Goal: Task Accomplishment & Management: Manage account settings

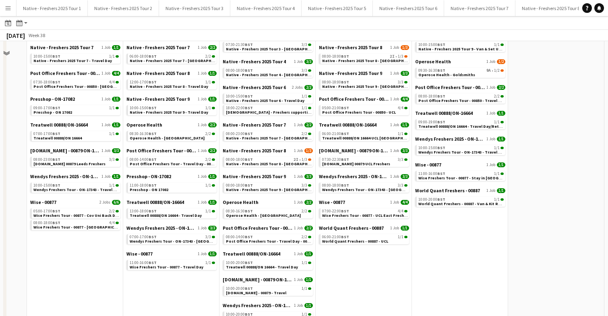
scroll to position [443, 0]
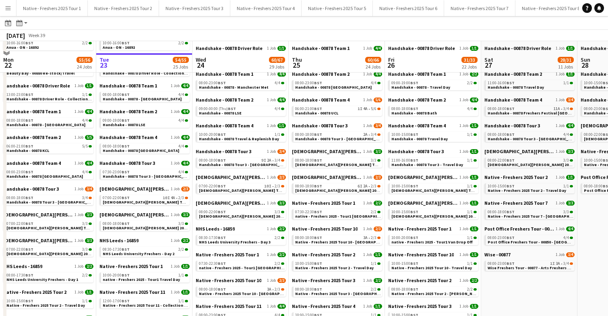
scroll to position [90, 0]
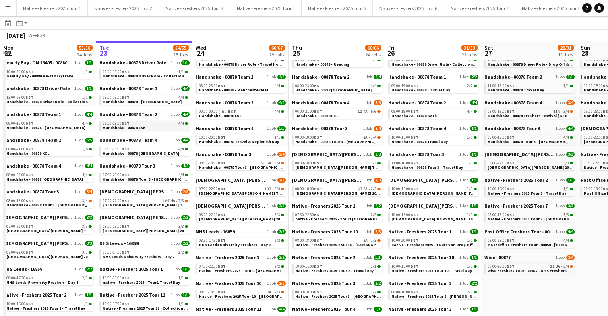
click at [140, 127] on span "Handshake - 00878 LSE" at bounding box center [124, 127] width 43 height 5
click at [160, 203] on span "Lady Garden Tour 1 - 00848 - University of Leicester" at bounding box center [176, 204] width 146 height 5
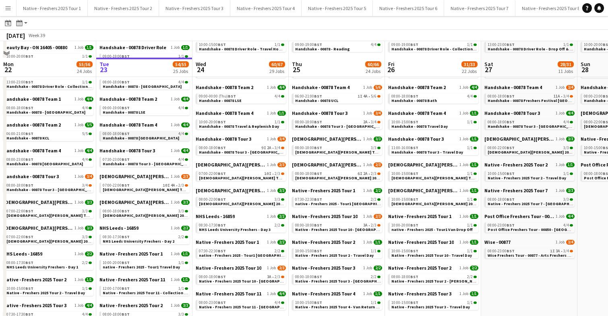
scroll to position [102, 0]
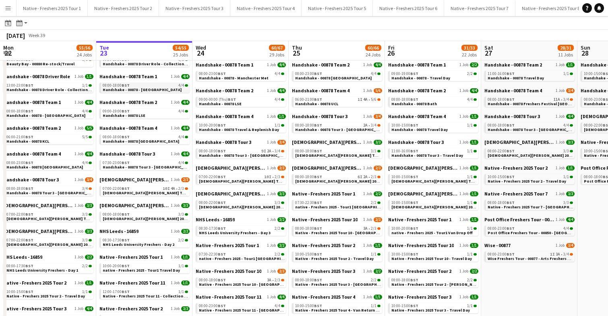
click at [151, 89] on span "Handshake - 00878 - [GEOGRAPHIC_DATA]" at bounding box center [142, 89] width 79 height 5
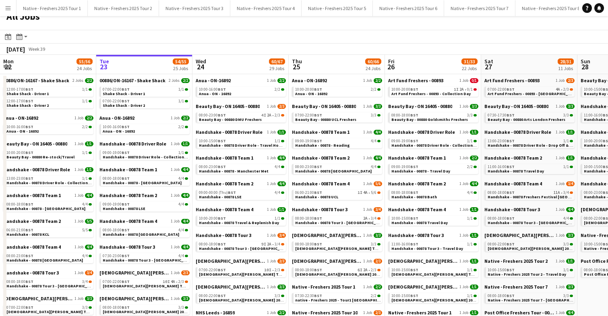
scroll to position [9, 0]
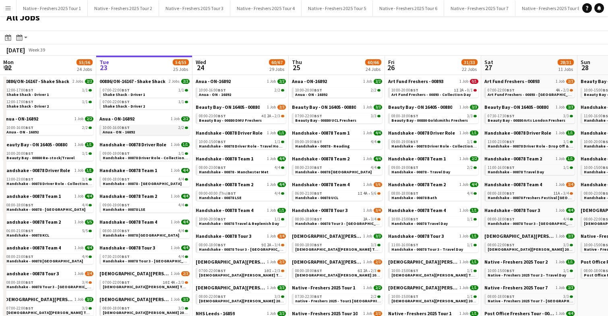
click at [146, 129] on link "10:00-16:00 BST 2/2 Anua - ON - 16892" at bounding box center [145, 129] width 85 height 9
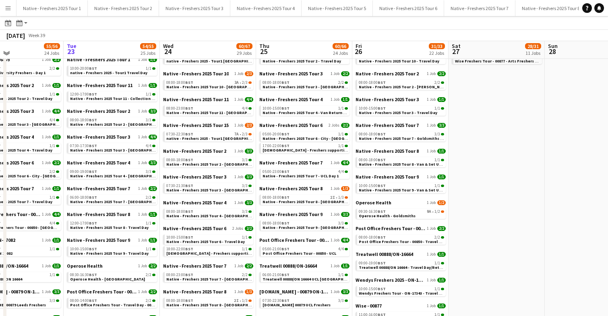
scroll to position [297, 0]
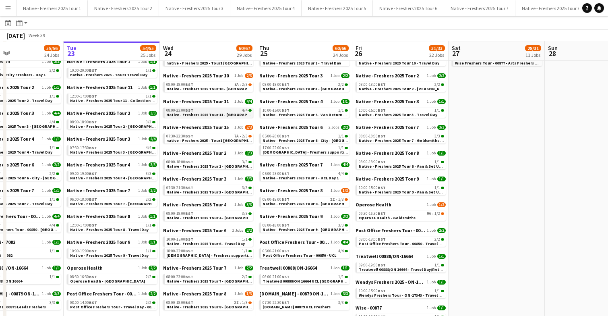
click at [223, 112] on span "Native - Freshers 2025 Tour 11 - [GEOGRAPHIC_DATA] Met" at bounding box center [220, 114] width 109 height 5
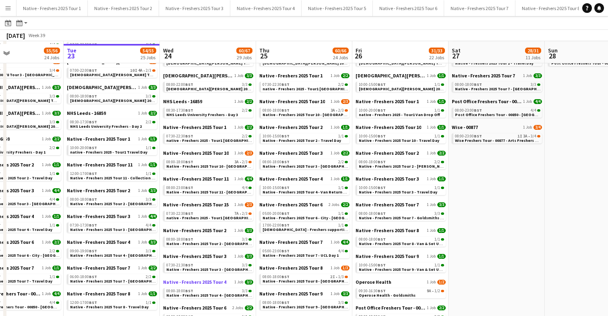
scroll to position [218, 0]
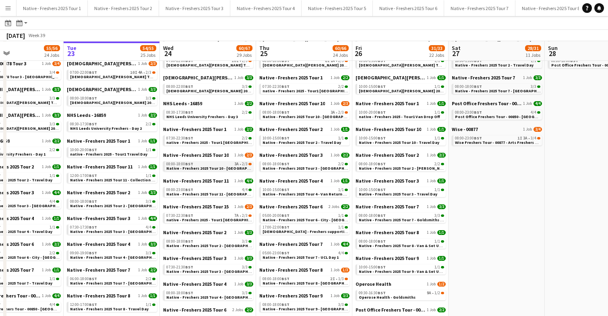
click at [228, 167] on span "Native - Freshers 2025 Tour 10 - [GEOGRAPHIC_DATA]" at bounding box center [216, 167] width 101 height 5
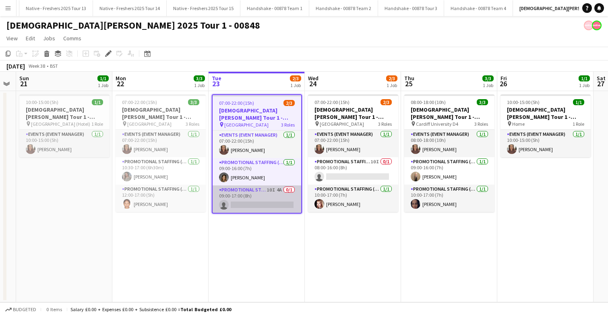
scroll to position [0, 275]
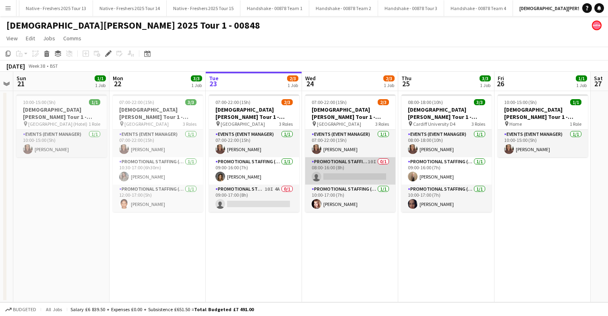
click at [358, 171] on app-card-role "Promotional Staffing (Brand Ambassadors) 10I 0/1 08:00-16:00 (8h) single-neutra…" at bounding box center [350, 170] width 90 height 27
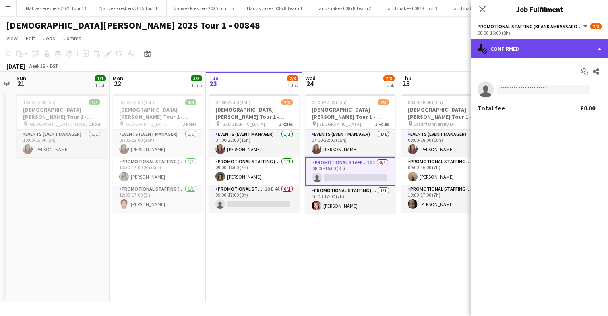
click at [561, 56] on div "single-neutral-actions-check-2 Confirmed" at bounding box center [539, 48] width 137 height 19
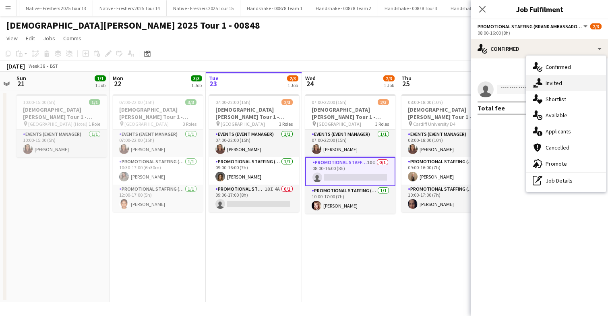
click at [567, 85] on div "single-neutral-actions-share-1 Invited" at bounding box center [566, 83] width 80 height 16
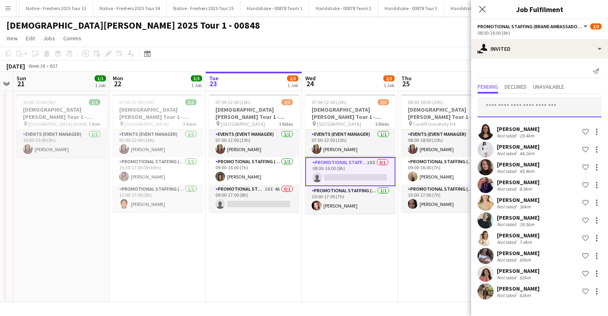
click at [529, 109] on input "text" at bounding box center [540, 107] width 124 height 20
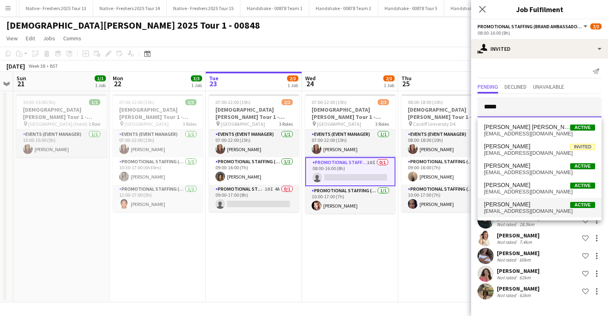
type input "*****"
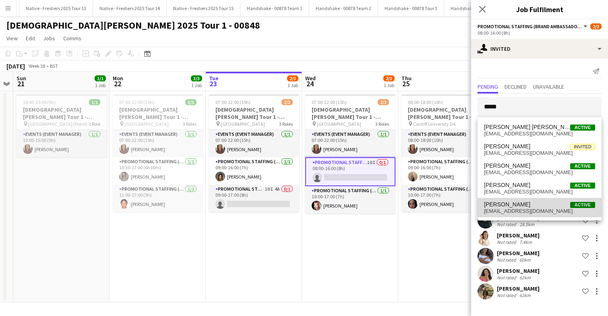
click at [525, 203] on span "Ellie Peacock Active" at bounding box center [539, 204] width 111 height 7
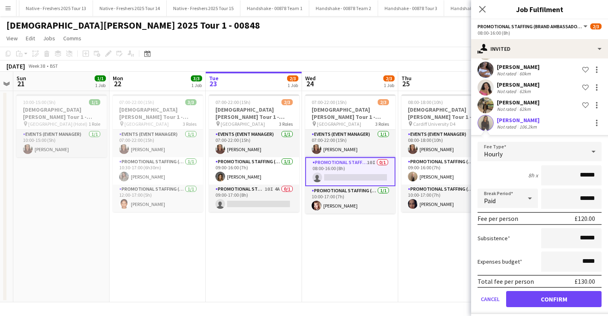
scroll to position [192, 0]
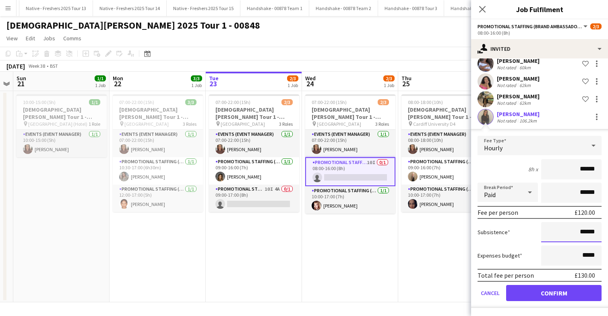
click at [585, 232] on input "******" at bounding box center [571, 232] width 60 height 20
type input "**"
type input "******"
click at [545, 294] on button "Confirm" at bounding box center [553, 293] width 95 height 16
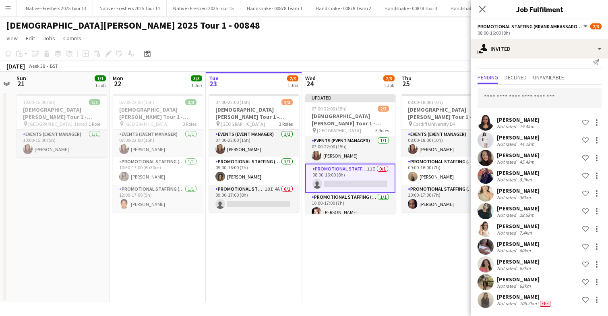
click at [363, 236] on app-date-cell "Updated 07:00-22:00 (15h) 2/3 Lady Garden Tour 1 - 00848 - University of Nottin…" at bounding box center [350, 196] width 96 height 211
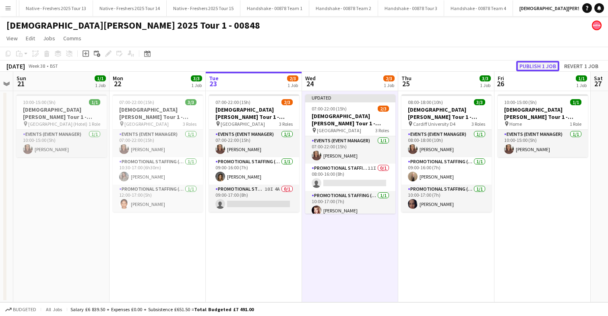
click at [536, 63] on button "Publish 1 job" at bounding box center [537, 66] width 43 height 10
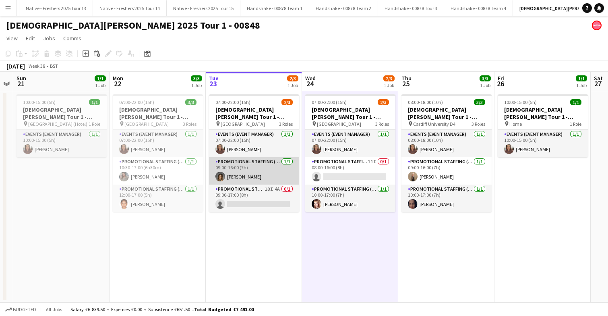
click at [255, 169] on app-card-role "Promotional Staffing (Brand Ambassadors) 1/1 09:00-16:00 (7h) Anna Rawson" at bounding box center [254, 170] width 90 height 27
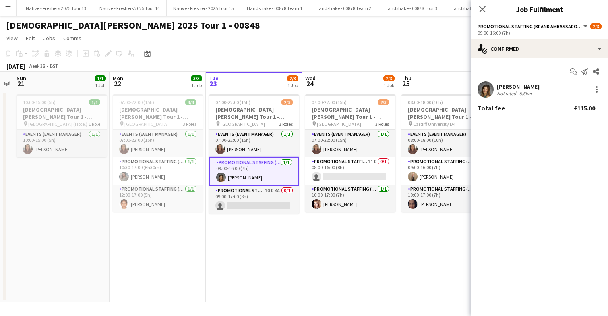
click at [488, 89] on app-user-avatar at bounding box center [486, 89] width 16 height 16
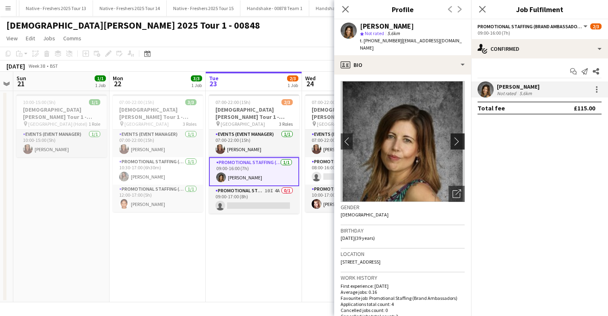
click at [457, 137] on app-icon "chevron-right" at bounding box center [459, 141] width 12 height 8
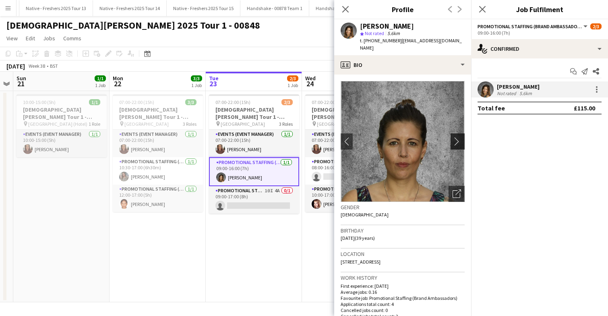
click at [457, 137] on app-icon "chevron-right" at bounding box center [459, 141] width 12 height 8
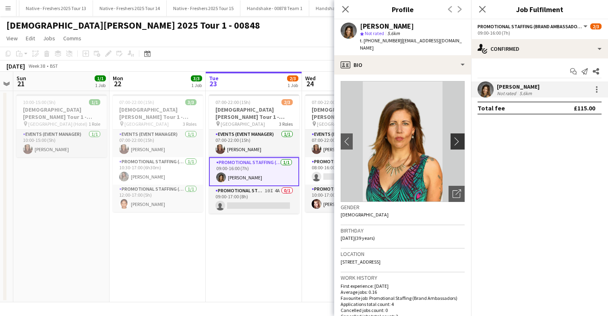
click at [457, 137] on app-icon "chevron-right" at bounding box center [459, 141] width 12 height 8
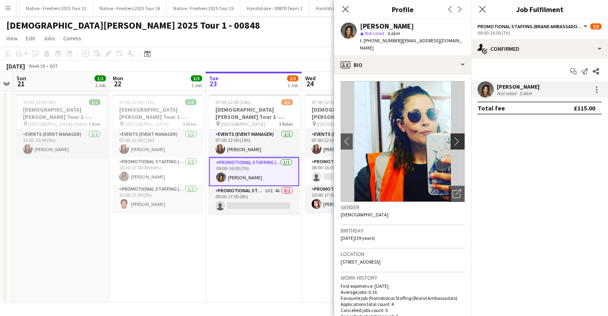
click at [457, 137] on app-icon "chevron-right" at bounding box center [459, 141] width 12 height 8
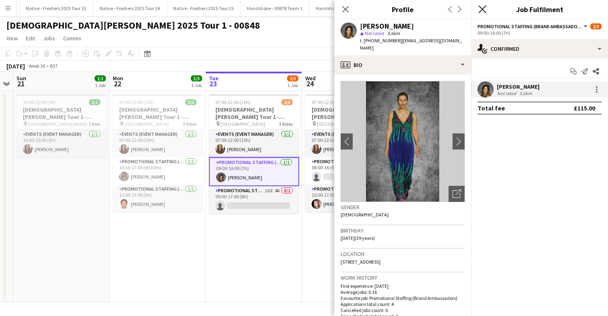
click at [485, 9] on icon "Close pop-in" at bounding box center [482, 9] width 8 height 8
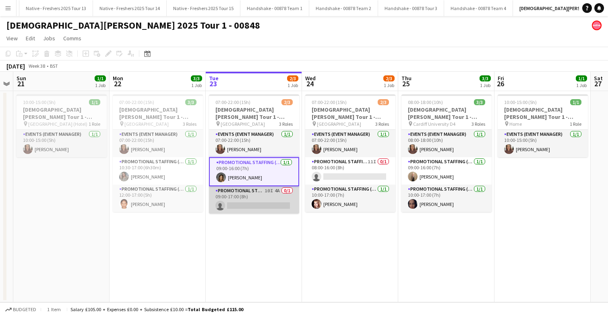
click at [262, 201] on app-card-role "Promotional Staffing (Brand Ambassadors) 10I 4A 0/1 09:00-17:00 (8h) single-neu…" at bounding box center [254, 199] width 90 height 27
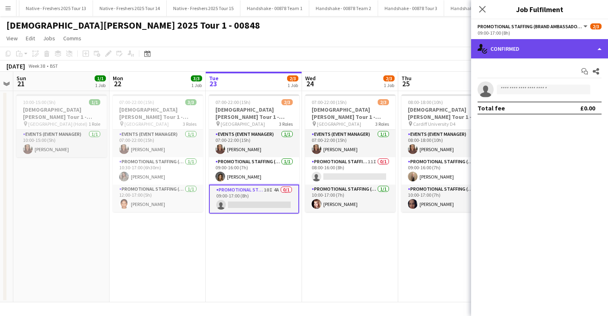
click at [536, 53] on div "single-neutral-actions-check-2 Confirmed" at bounding box center [539, 48] width 137 height 19
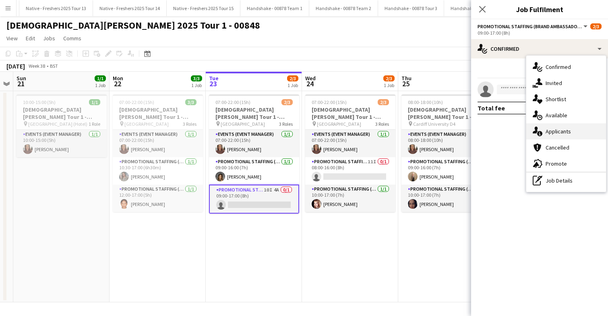
click at [562, 136] on div "single-neutral-actions-information Applicants" at bounding box center [566, 131] width 80 height 16
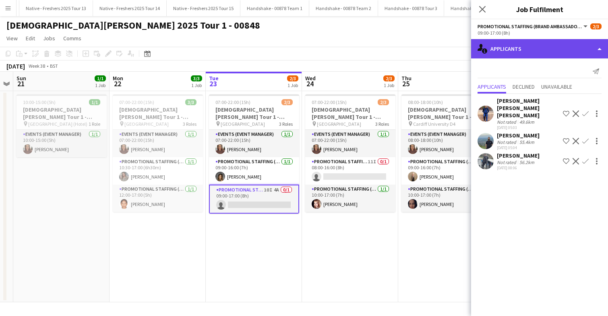
click at [539, 40] on div "single-neutral-actions-information Applicants" at bounding box center [539, 48] width 137 height 19
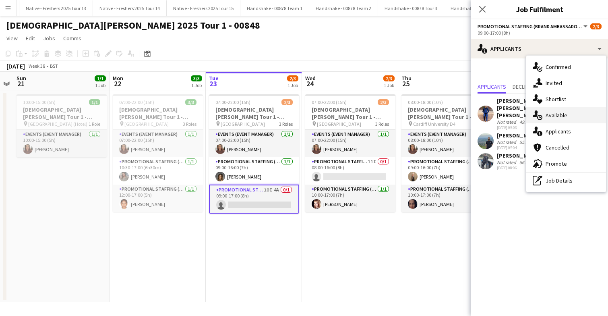
click at [569, 120] on div "single-neutral-actions-upload Available" at bounding box center [566, 115] width 80 height 16
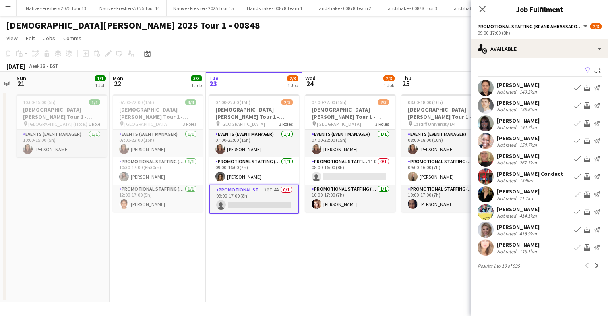
click at [588, 68] on app-icon "Filter" at bounding box center [588, 71] width 6 height 8
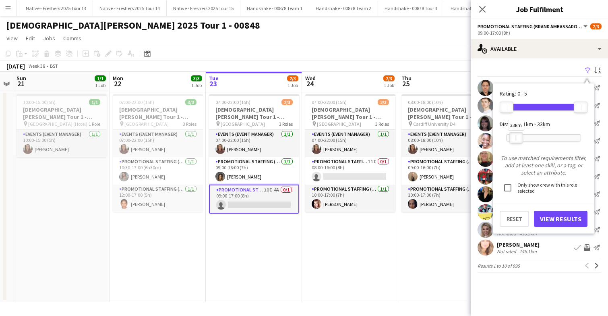
drag, startPoint x: 581, startPoint y: 140, endPoint x: 516, endPoint y: 136, distance: 64.5
click at [516, 136] on div "33km" at bounding box center [516, 137] width 14 height 11
click at [562, 216] on button "View Results" at bounding box center [561, 219] width 54 height 16
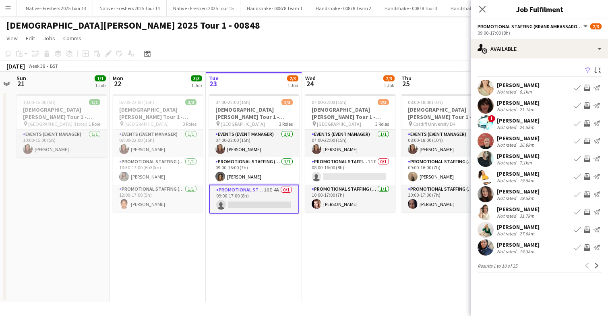
click at [486, 152] on app-user-avatar at bounding box center [486, 159] width 16 height 16
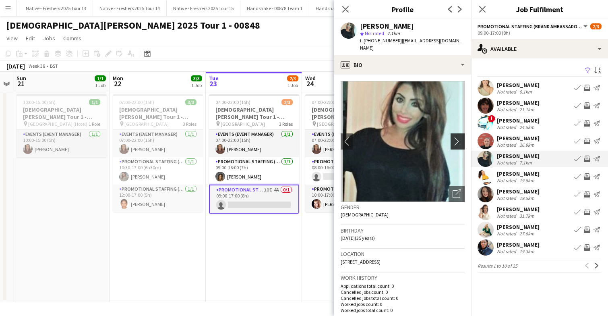
click at [457, 137] on app-icon "chevron-right" at bounding box center [459, 141] width 12 height 8
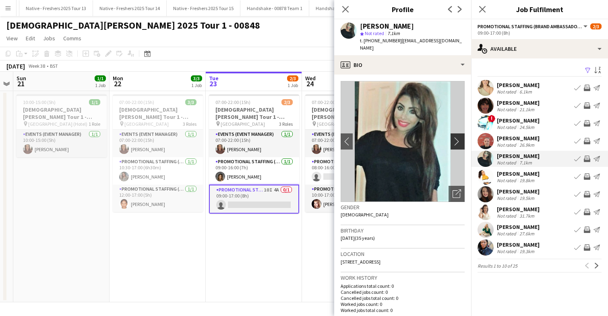
click at [457, 137] on app-icon "chevron-right" at bounding box center [459, 141] width 12 height 8
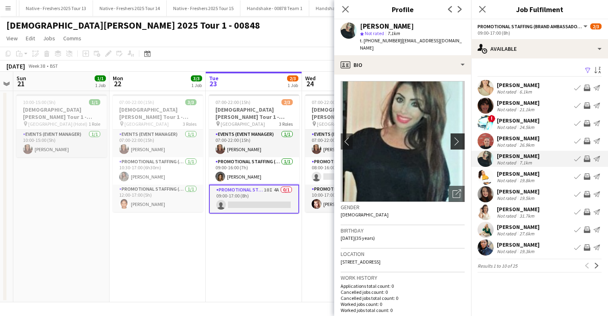
click at [457, 137] on app-icon "chevron-right" at bounding box center [459, 141] width 12 height 8
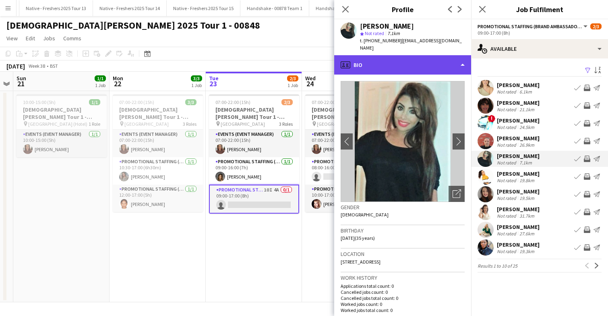
click at [433, 62] on div "profile Bio" at bounding box center [402, 64] width 137 height 19
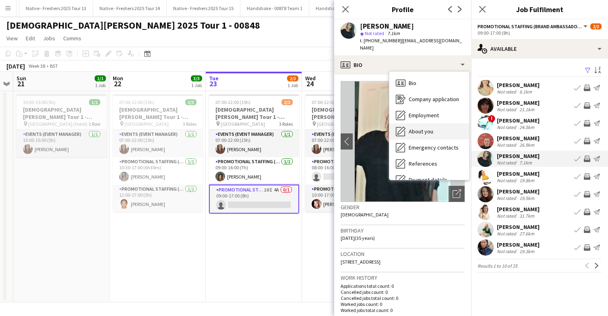
click at [434, 124] on div "About you About you" at bounding box center [429, 131] width 80 height 16
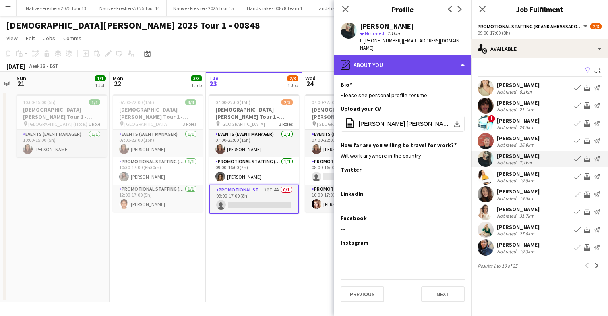
click at [436, 59] on div "pencil4 About you" at bounding box center [402, 64] width 137 height 19
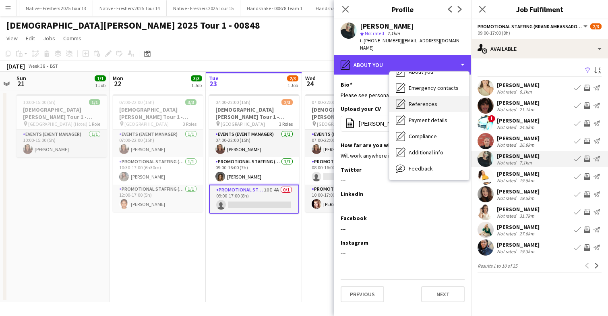
scroll to position [76, 0]
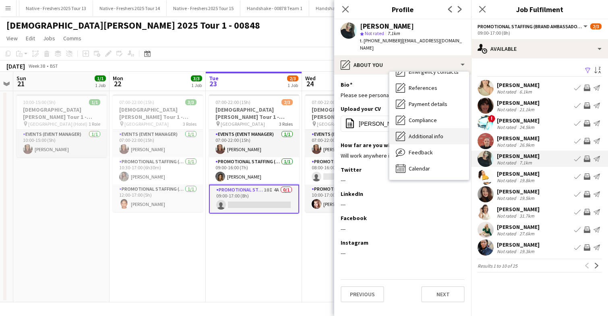
click at [436, 132] on span "Additional info" at bounding box center [426, 135] width 35 height 7
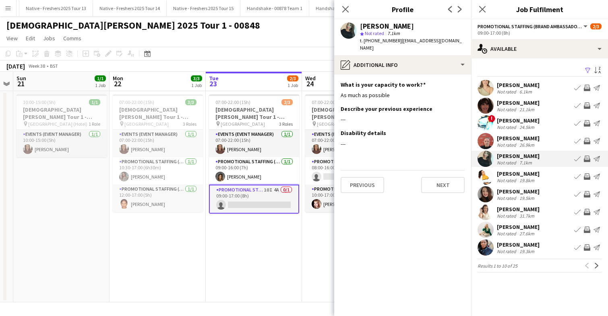
click at [482, 89] on app-user-avatar at bounding box center [486, 88] width 16 height 16
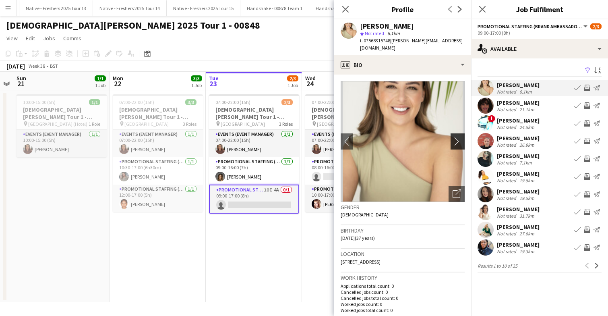
click at [459, 137] on app-icon "chevron-right" at bounding box center [459, 141] width 12 height 8
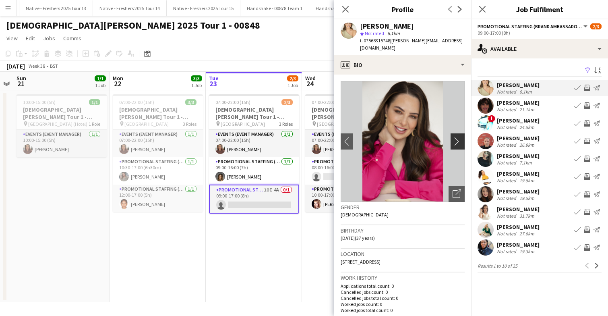
click at [459, 137] on app-icon "chevron-right" at bounding box center [459, 141] width 12 height 8
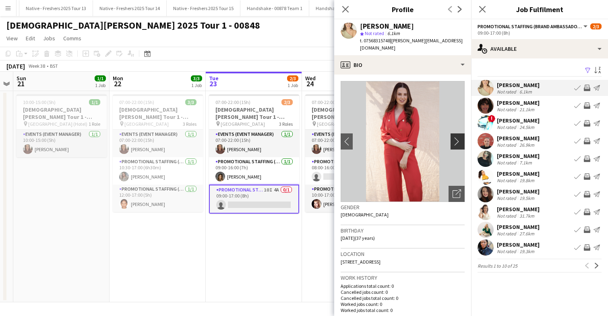
click at [459, 137] on app-icon "chevron-right" at bounding box center [459, 141] width 12 height 8
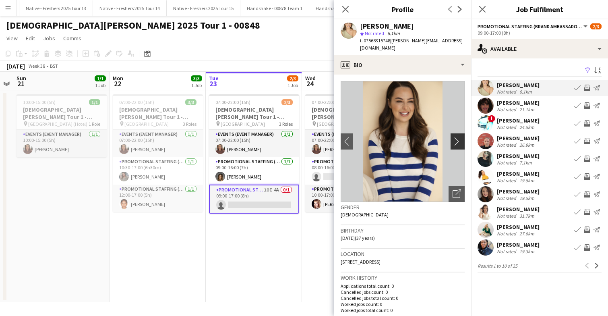
click at [459, 137] on app-icon "chevron-right" at bounding box center [459, 141] width 12 height 8
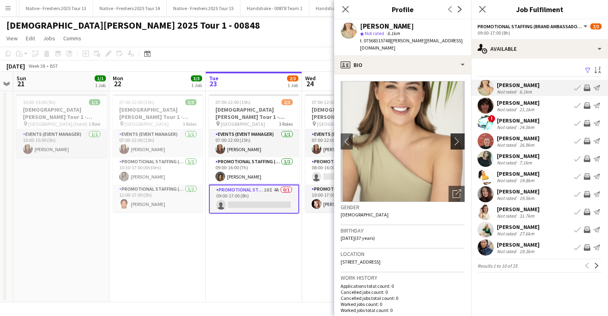
click at [459, 137] on app-icon "chevron-right" at bounding box center [459, 141] width 12 height 8
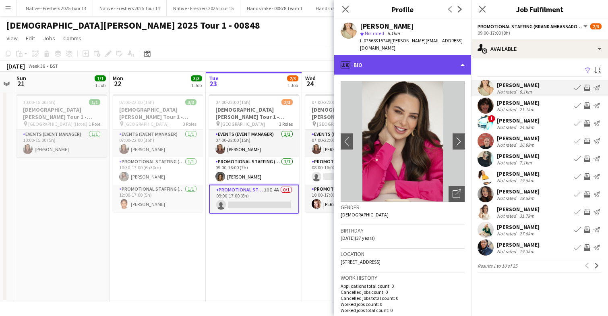
click at [435, 56] on div "profile Bio" at bounding box center [402, 64] width 137 height 19
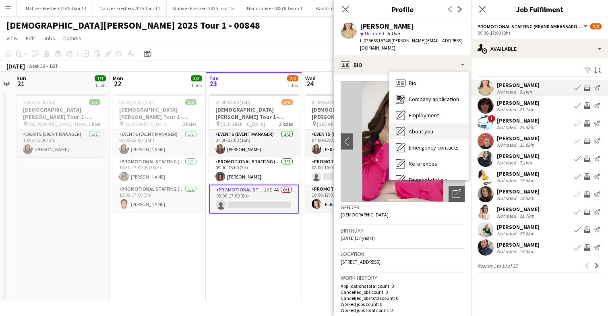
click at [435, 126] on div "About you About you" at bounding box center [429, 131] width 80 height 16
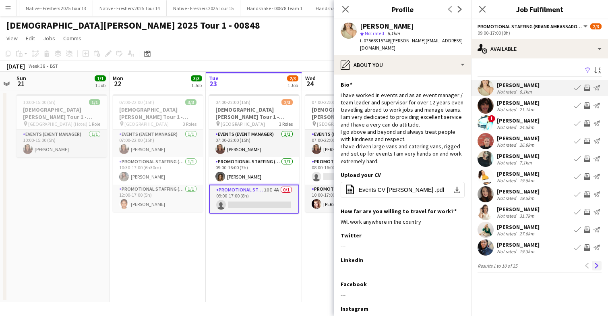
click at [596, 265] on app-icon "Next" at bounding box center [597, 266] width 6 height 6
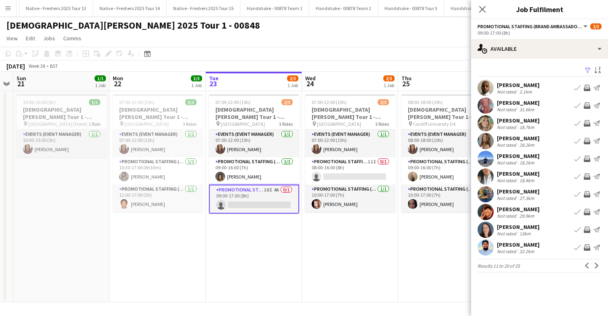
click at [487, 122] on app-user-avatar at bounding box center [486, 123] width 16 height 16
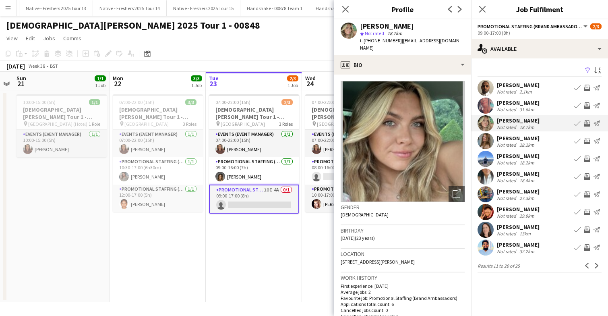
click at [488, 225] on app-user-avatar at bounding box center [486, 229] width 16 height 16
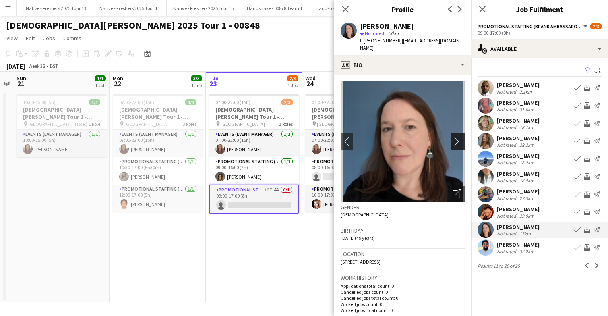
click at [456, 137] on app-icon "chevron-right" at bounding box center [459, 141] width 12 height 8
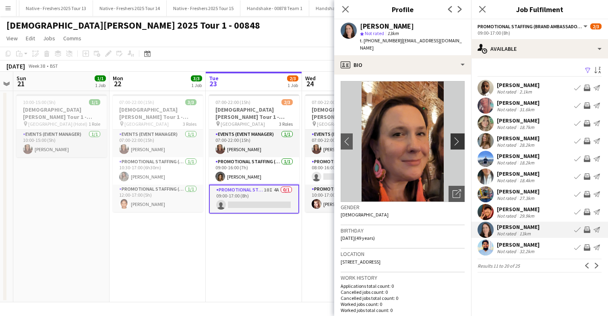
click at [456, 137] on app-icon "chevron-right" at bounding box center [459, 141] width 12 height 8
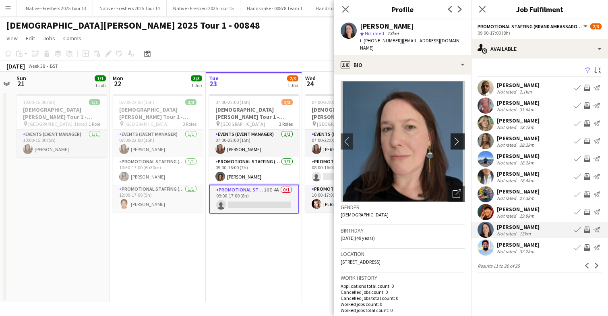
click at [456, 137] on app-icon "chevron-right" at bounding box center [459, 141] width 12 height 8
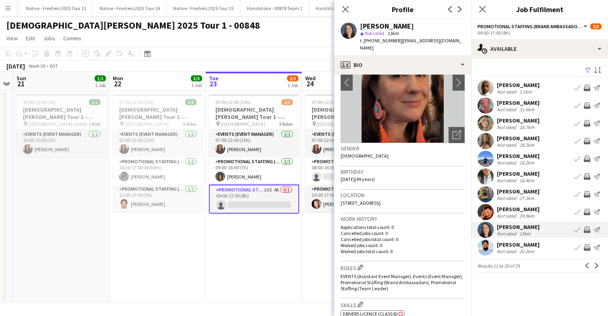
scroll to position [0, 0]
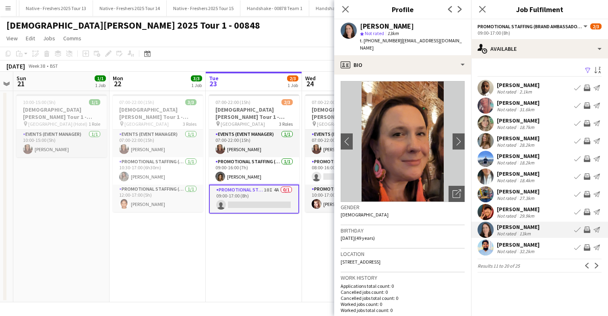
click at [416, 74] on app-crew-profile-bio "chevron-left chevron-right Open photos pop-in Gender Female Birthday 29-03-1976…" at bounding box center [402, 194] width 137 height 241
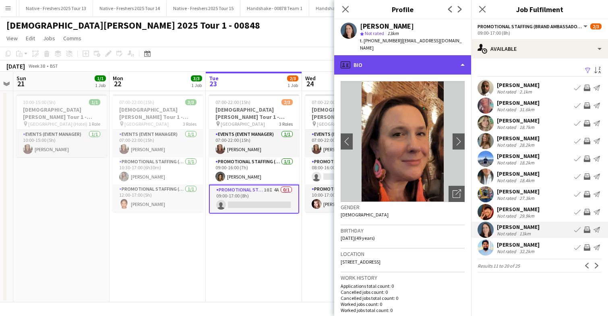
click at [416, 60] on div "profile Bio" at bounding box center [402, 64] width 137 height 19
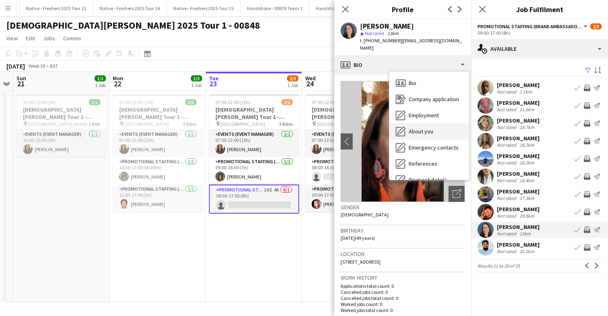
click at [422, 128] on span "About you" at bounding box center [421, 131] width 25 height 7
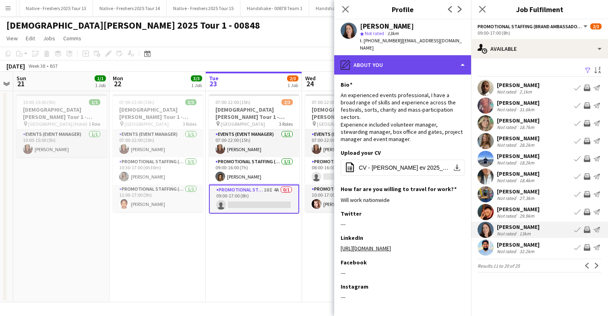
click at [426, 60] on div "pencil4 About you" at bounding box center [402, 64] width 137 height 19
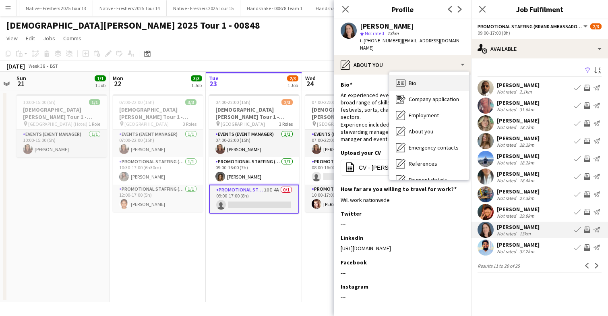
click at [426, 75] on div "Bio Bio" at bounding box center [429, 83] width 80 height 16
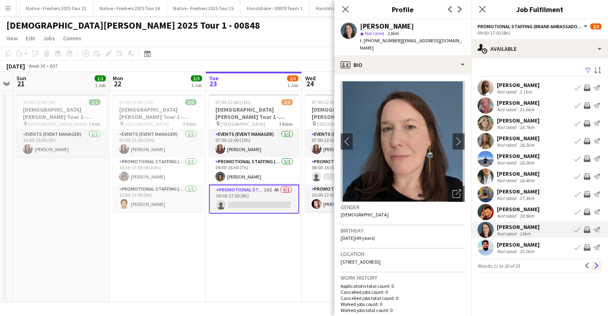
click at [597, 264] on app-icon "Next" at bounding box center [597, 266] width 6 height 6
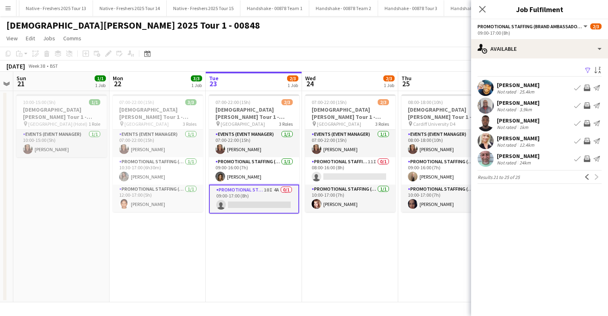
click at [487, 137] on app-user-avatar at bounding box center [486, 141] width 16 height 16
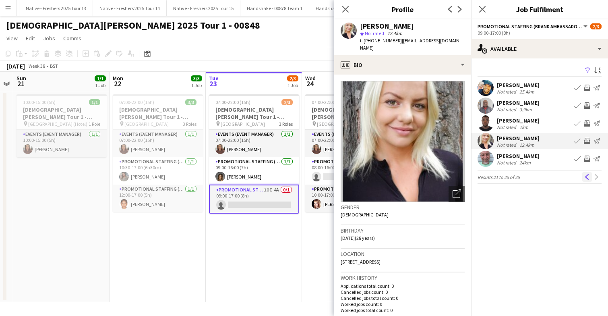
click at [587, 175] on app-icon "Previous" at bounding box center [587, 177] width 6 height 6
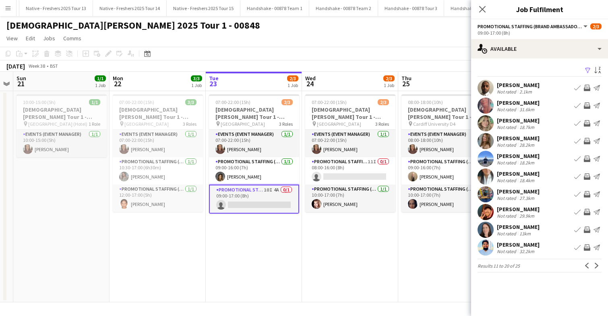
click at [485, 141] on app-user-avatar at bounding box center [486, 141] width 16 height 16
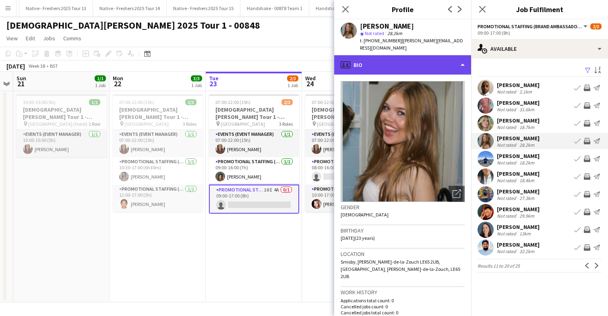
click at [421, 60] on div "profile Bio" at bounding box center [402, 64] width 137 height 19
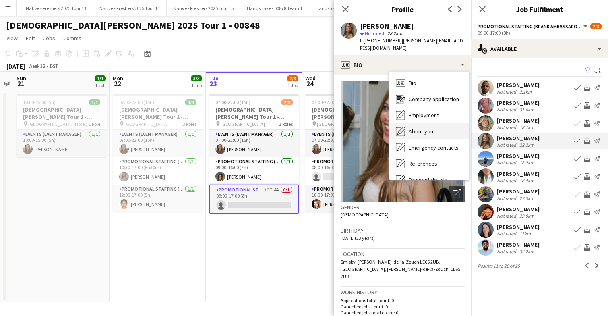
click at [424, 128] on span "About you" at bounding box center [421, 131] width 25 height 7
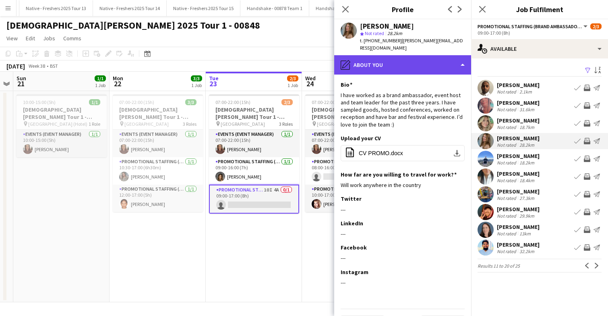
click at [423, 65] on div "pencil4 About you" at bounding box center [402, 64] width 137 height 19
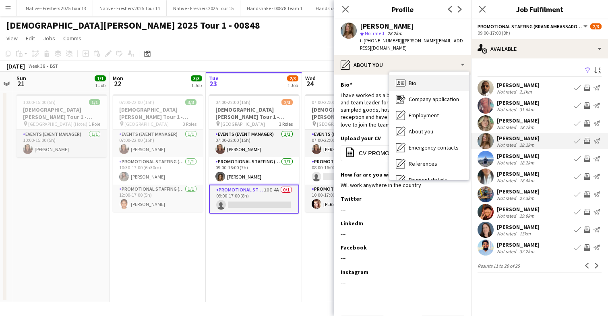
click at [428, 78] on div "Bio Bio" at bounding box center [429, 83] width 80 height 16
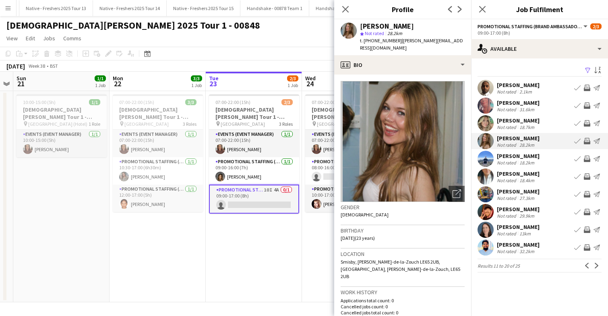
click at [486, 120] on app-user-avatar at bounding box center [486, 123] width 16 height 16
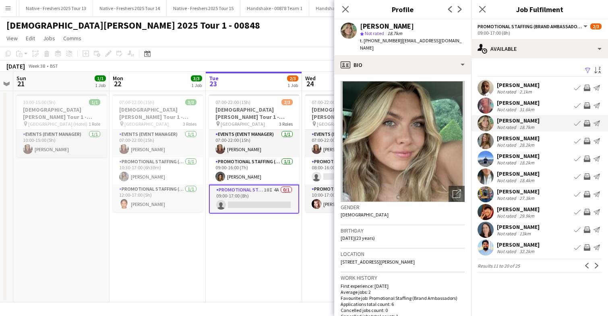
click at [489, 174] on app-user-avatar at bounding box center [486, 176] width 16 height 16
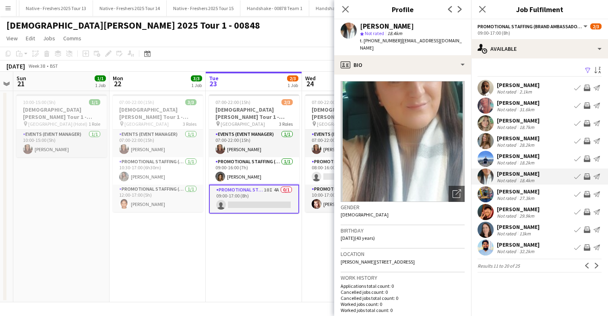
click at [481, 102] on app-user-avatar at bounding box center [486, 105] width 16 height 16
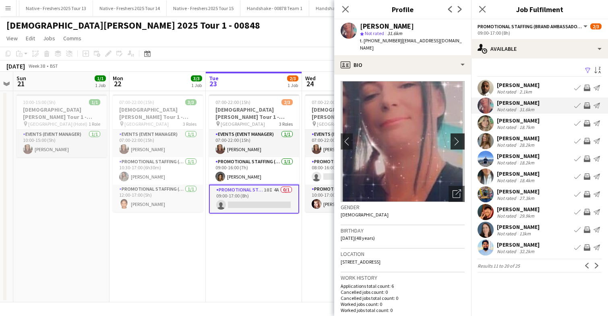
click at [457, 137] on app-icon "chevron-right" at bounding box center [459, 141] width 12 height 8
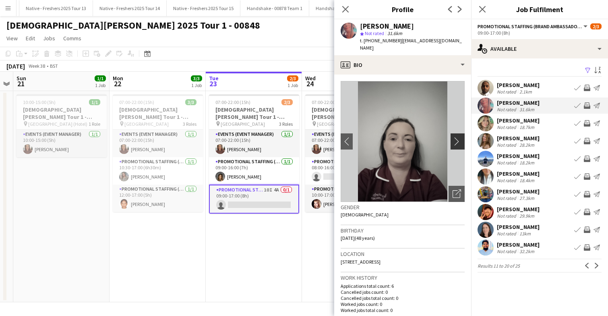
click at [457, 137] on app-icon "chevron-right" at bounding box center [459, 141] width 12 height 8
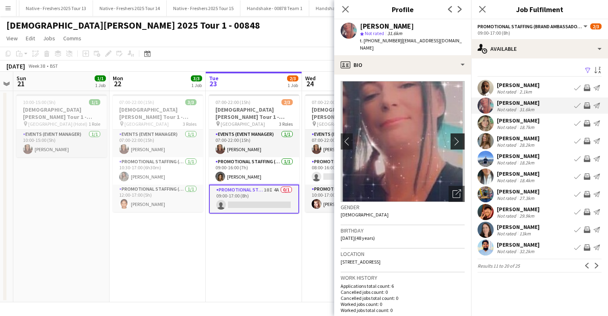
click at [457, 137] on app-icon "chevron-right" at bounding box center [459, 141] width 12 height 8
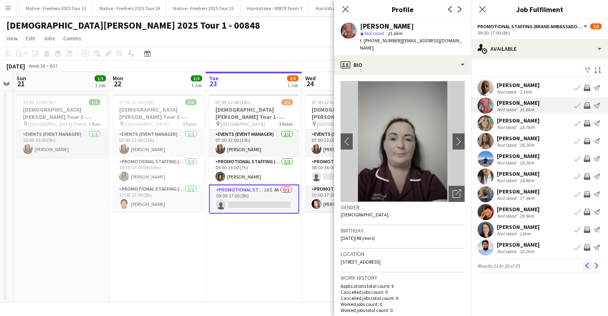
click at [585, 264] on app-icon "Previous" at bounding box center [587, 266] width 6 height 6
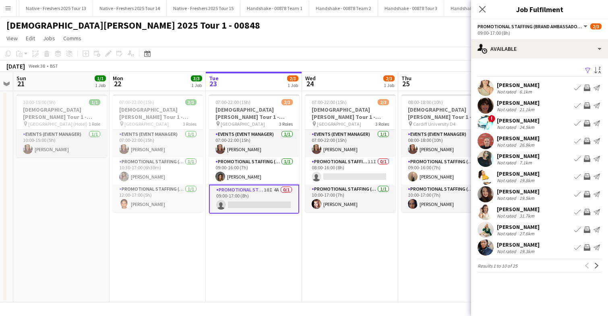
click at [486, 109] on app-user-avatar at bounding box center [486, 105] width 16 height 16
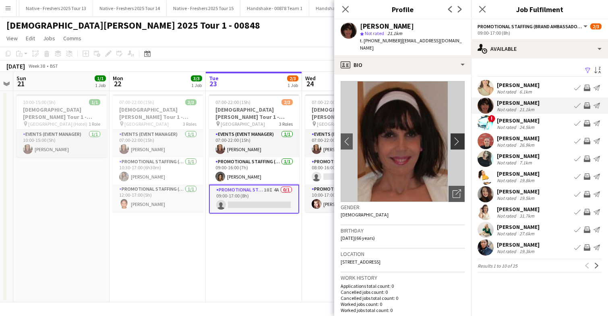
click at [456, 137] on app-icon "chevron-right" at bounding box center [459, 141] width 12 height 8
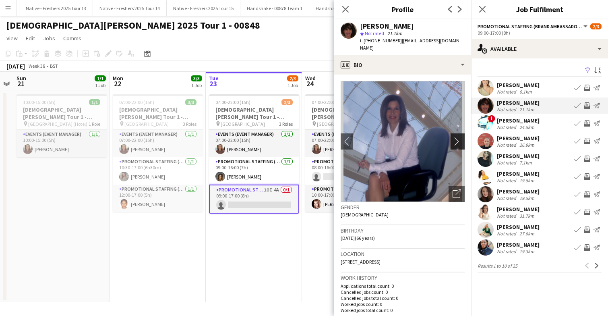
click at [456, 137] on app-icon "chevron-right" at bounding box center [459, 141] width 12 height 8
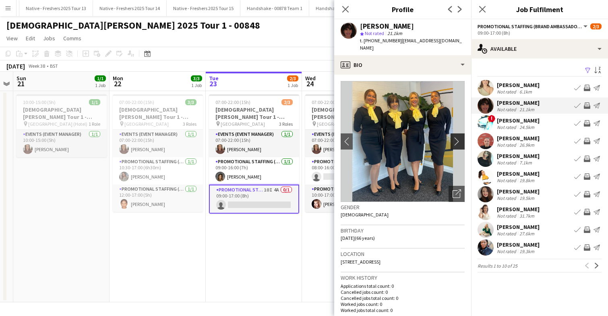
click at [456, 137] on app-icon "chevron-right" at bounding box center [459, 141] width 12 height 8
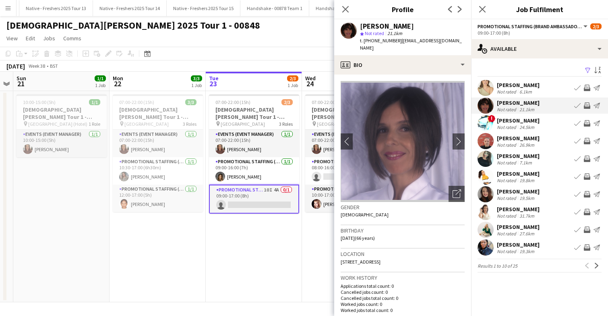
click at [488, 124] on app-user-avatar at bounding box center [486, 123] width 16 height 16
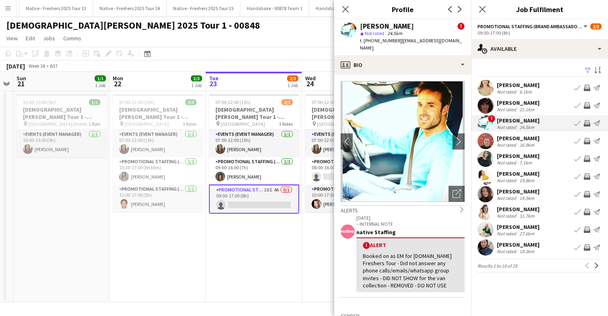
click at [484, 89] on app-user-avatar at bounding box center [486, 88] width 16 height 16
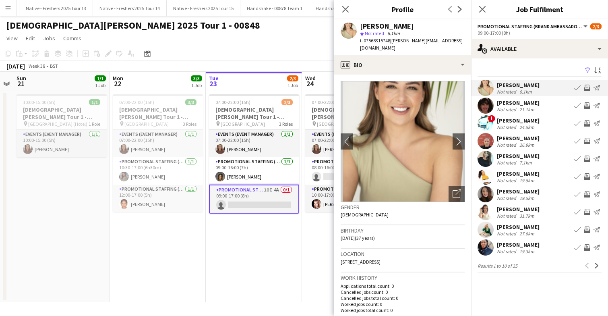
click at [486, 159] on app-user-avatar at bounding box center [486, 159] width 16 height 16
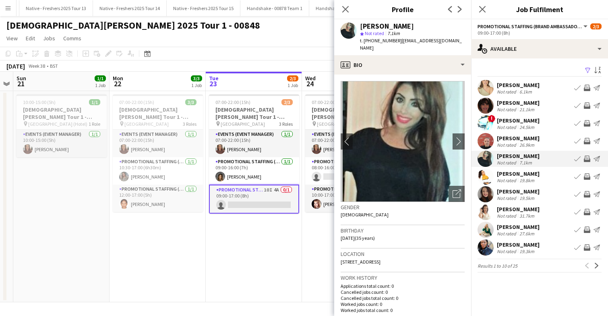
click at [486, 172] on app-user-avatar at bounding box center [486, 176] width 16 height 16
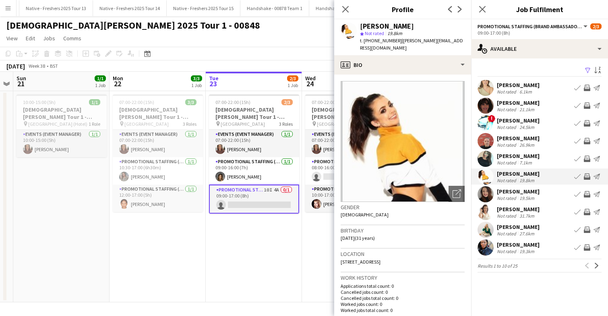
click at [483, 190] on app-user-avatar at bounding box center [486, 194] width 16 height 16
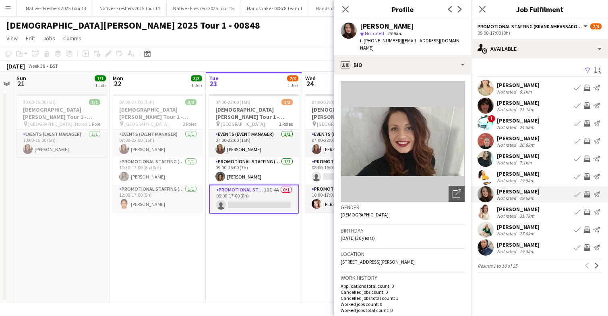
click at [486, 205] on app-user-avatar at bounding box center [486, 212] width 16 height 16
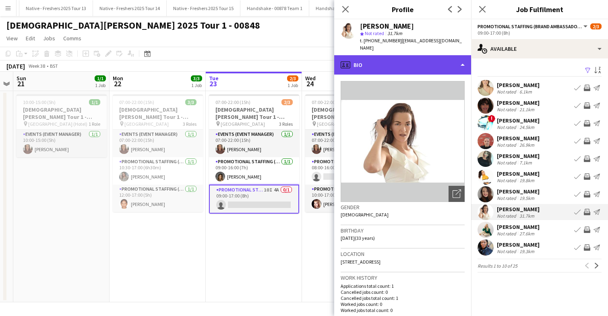
click at [435, 55] on div "profile Bio" at bounding box center [402, 64] width 137 height 19
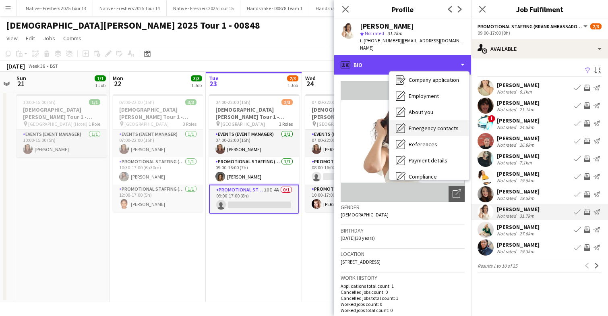
scroll to position [76, 0]
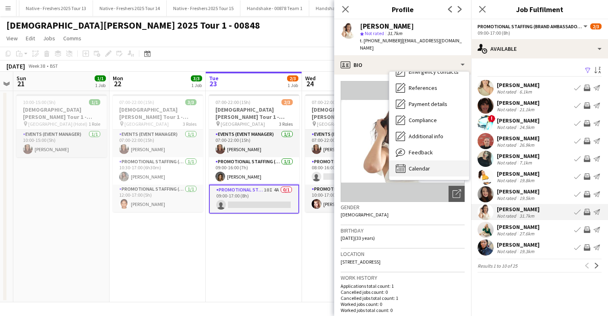
click at [431, 160] on div "Calendar Calendar" at bounding box center [429, 168] width 80 height 16
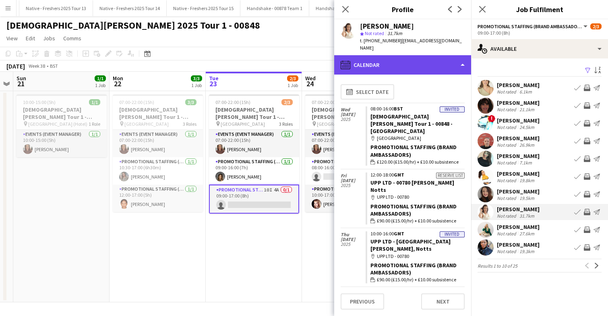
click at [426, 62] on div "calendar-full Calendar" at bounding box center [402, 64] width 137 height 19
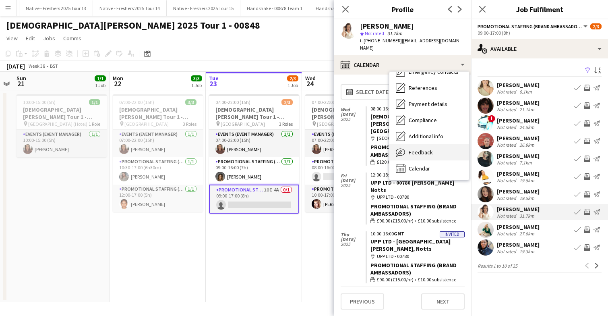
click at [425, 149] on span "Feedback" at bounding box center [421, 152] width 24 height 7
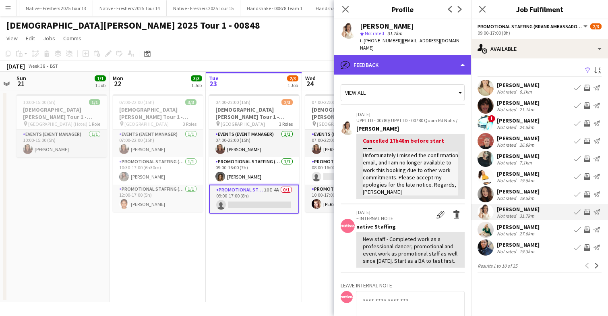
click at [414, 60] on div "bubble-pencil Feedback" at bounding box center [402, 64] width 137 height 19
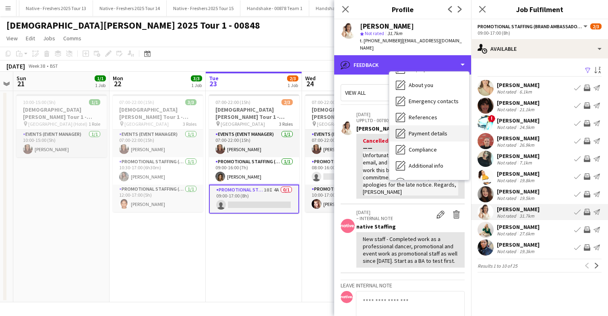
scroll to position [0, 0]
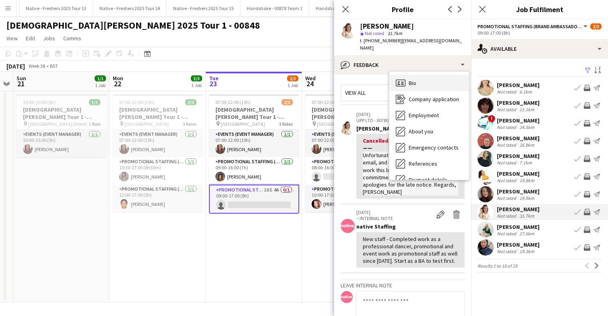
click at [432, 75] on div "Bio Bio" at bounding box center [429, 83] width 80 height 16
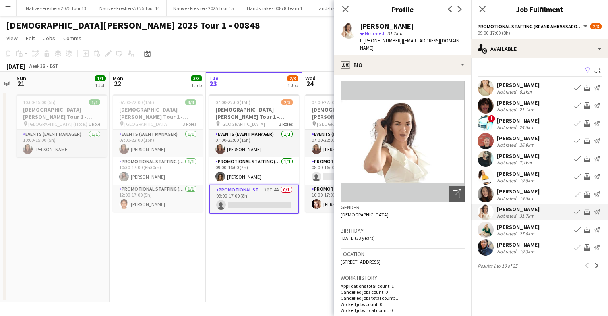
click at [486, 227] on app-user-avatar at bounding box center [486, 229] width 16 height 16
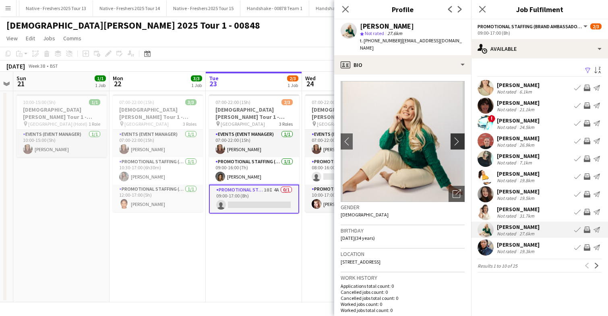
click at [459, 137] on app-icon "chevron-right" at bounding box center [459, 141] width 12 height 8
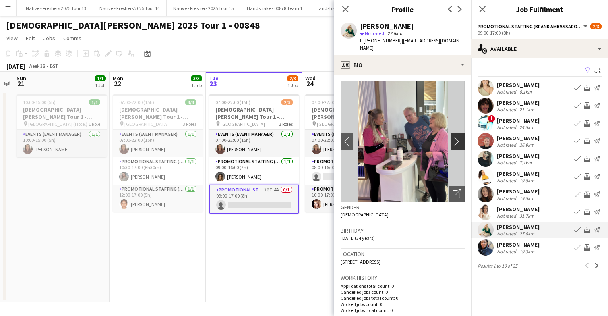
click at [458, 137] on app-icon "chevron-right" at bounding box center [459, 141] width 12 height 8
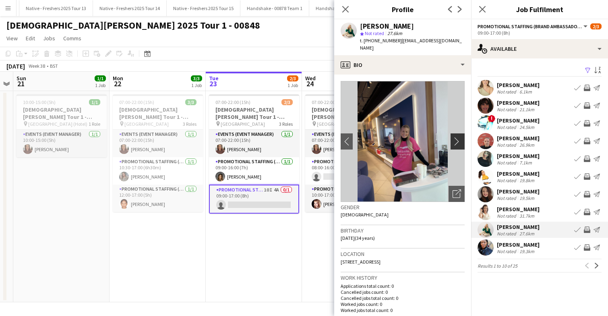
click at [458, 137] on app-icon "chevron-right" at bounding box center [459, 141] width 12 height 8
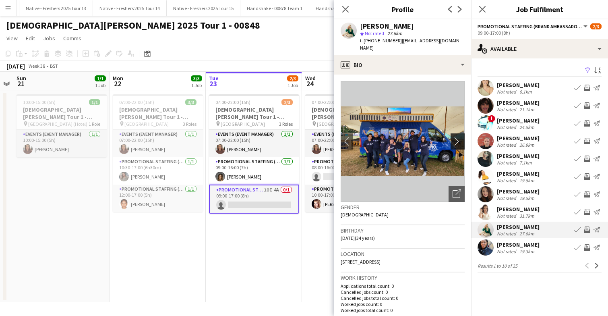
click at [458, 137] on app-icon "chevron-right" at bounding box center [459, 141] width 12 height 8
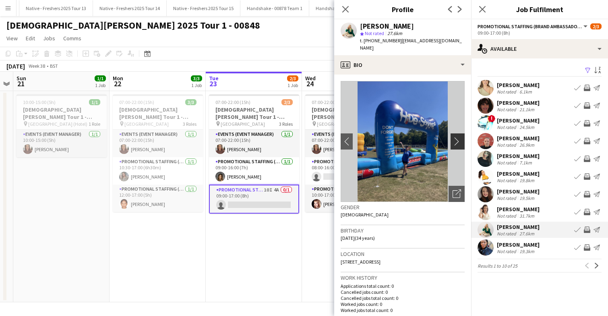
click at [458, 137] on app-icon "chevron-right" at bounding box center [459, 141] width 12 height 8
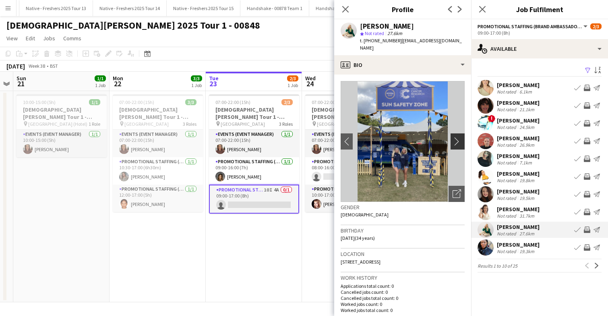
click at [458, 137] on app-icon "chevron-right" at bounding box center [459, 141] width 12 height 8
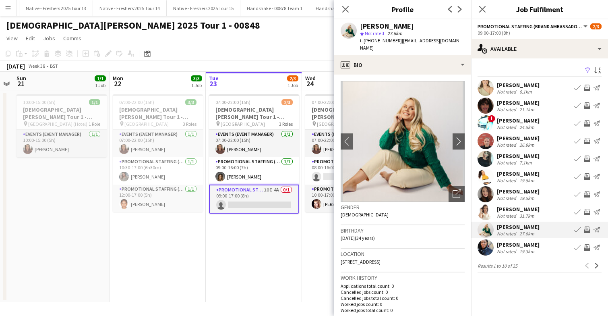
click at [485, 244] on app-user-avatar at bounding box center [486, 247] width 16 height 16
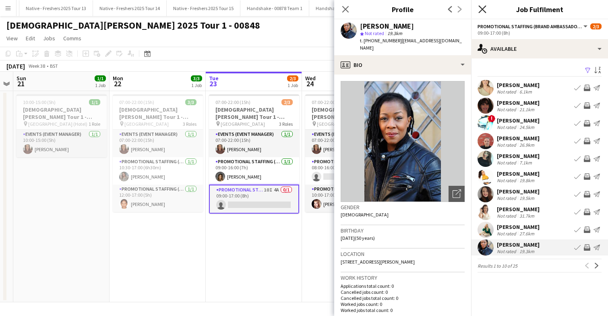
click at [482, 9] on icon at bounding box center [482, 9] width 8 height 8
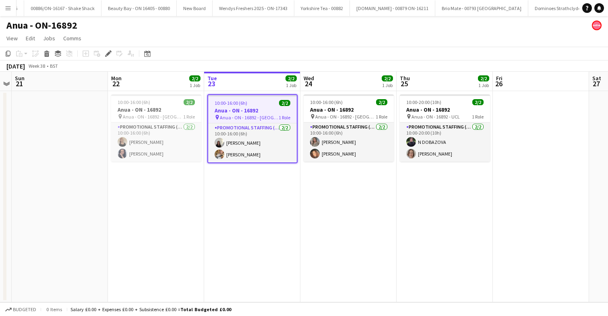
scroll to position [0, 1993]
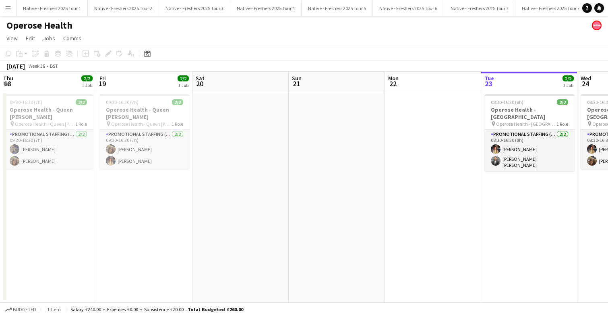
click at [484, 151] on app-card-role "Promotional Staffing (Brand Ambassadors) 2/2 08:30-16:30 (8h) Mia Tillyard Sand…" at bounding box center [529, 150] width 90 height 41
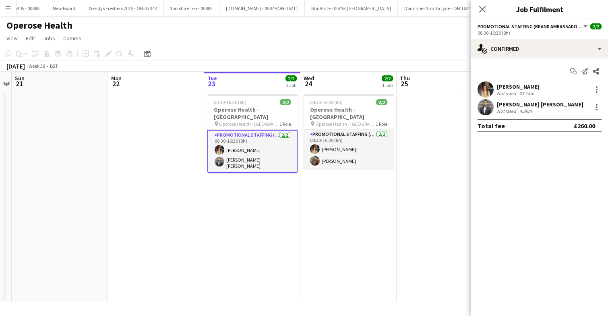
click at [486, 107] on app-user-avatar at bounding box center [486, 107] width 16 height 16
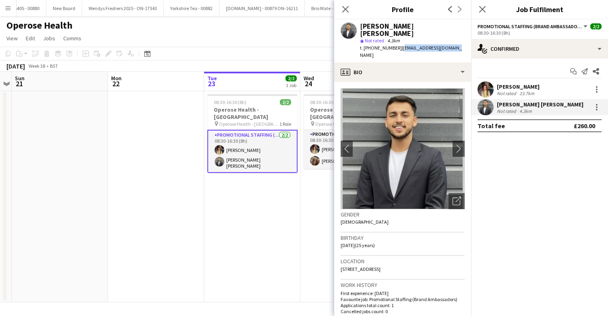
drag, startPoint x: 399, startPoint y: 39, endPoint x: 453, endPoint y: 40, distance: 54.4
click at [453, 40] on div "Sandeep Kizhakkini Veettil star Not rated 4.3km t. +447748291124 | sandeepkv113…" at bounding box center [402, 40] width 137 height 43
copy span "sandeepkv113@gmail.com"
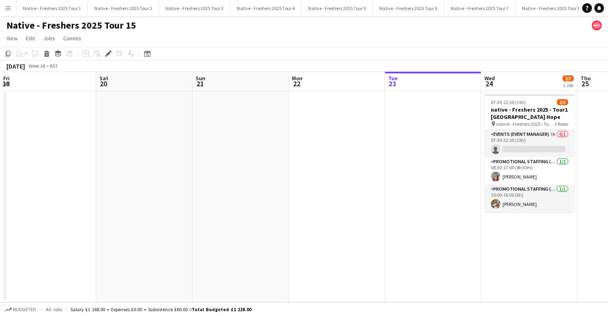
scroll to position [0, 277]
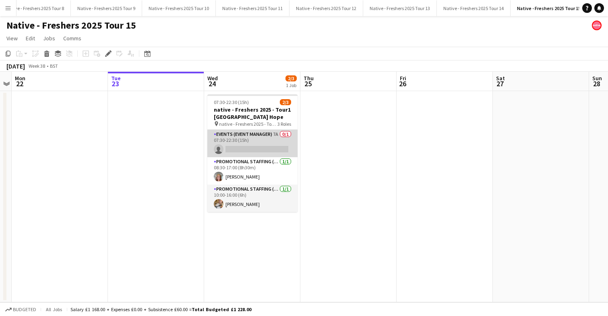
click at [263, 145] on app-card-role "Events (Event Manager) 7A 0/1 07:30-22:30 (15h) single-neutral-actions" at bounding box center [252, 143] width 90 height 27
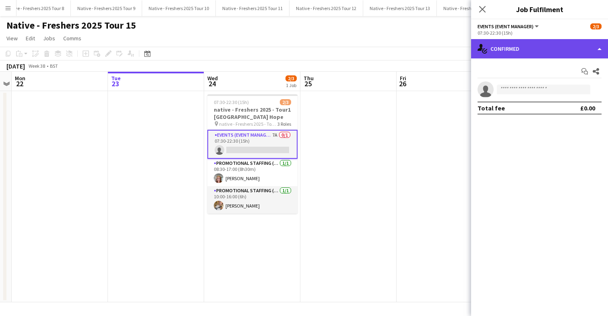
click at [562, 52] on div "single-neutral-actions-check-2 Confirmed" at bounding box center [539, 48] width 137 height 19
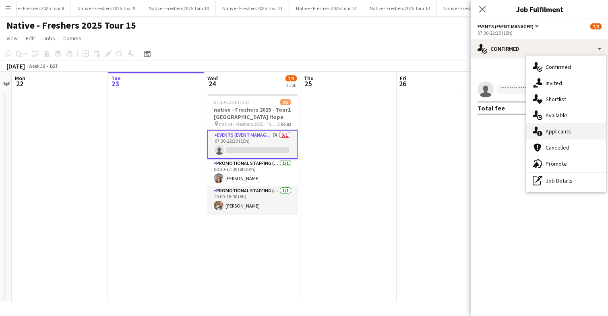
click at [566, 135] on div "single-neutral-actions-information Applicants" at bounding box center [566, 131] width 80 height 16
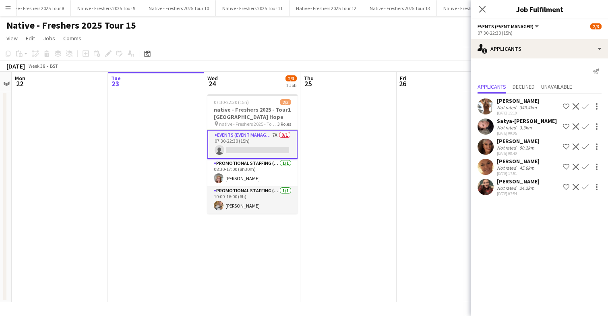
click at [485, 121] on app-user-avatar at bounding box center [486, 126] width 16 height 16
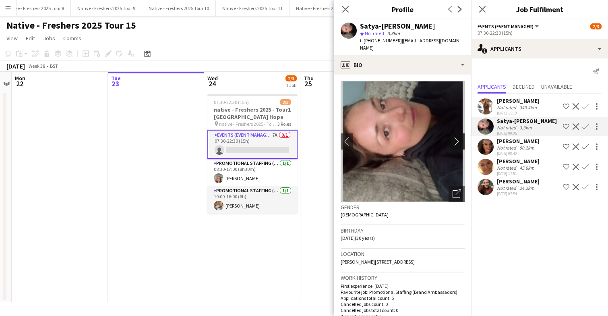
click at [453, 137] on app-icon "chevron-right" at bounding box center [459, 141] width 12 height 8
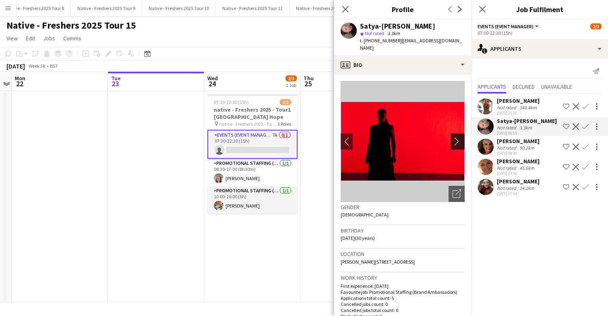
click at [456, 137] on app-icon "chevron-right" at bounding box center [459, 141] width 12 height 8
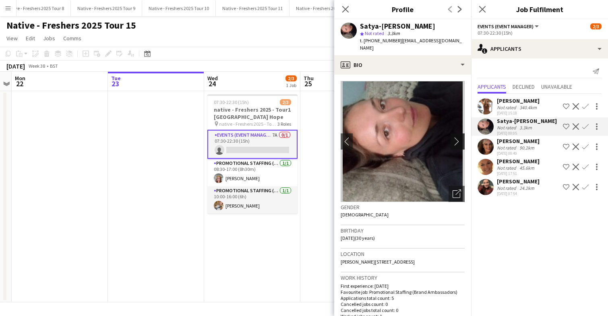
click at [456, 137] on app-icon "chevron-right" at bounding box center [459, 141] width 12 height 8
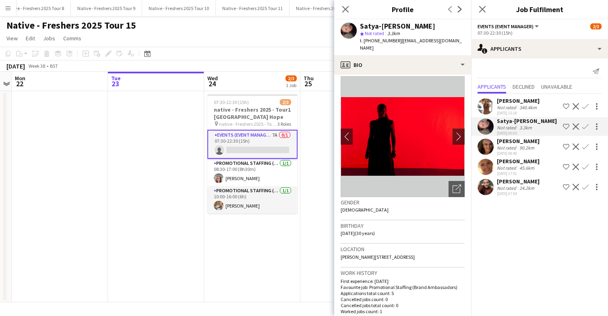
scroll to position [0, 0]
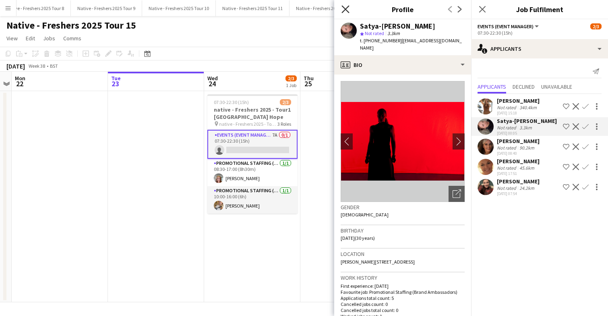
click at [346, 9] on icon at bounding box center [345, 9] width 8 height 8
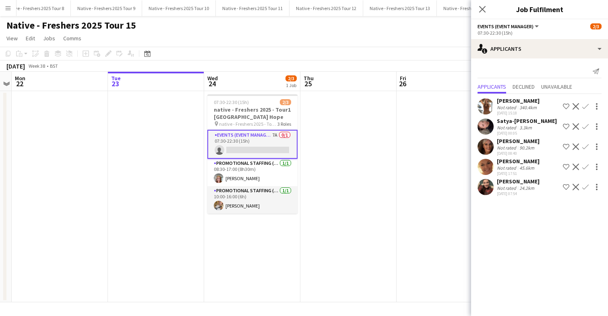
click at [484, 97] on div "Hannah Ben-ameur Not rated 340.4km 01-09-2025 15:18 Shortlist crew Decline Conf…" at bounding box center [539, 106] width 137 height 19
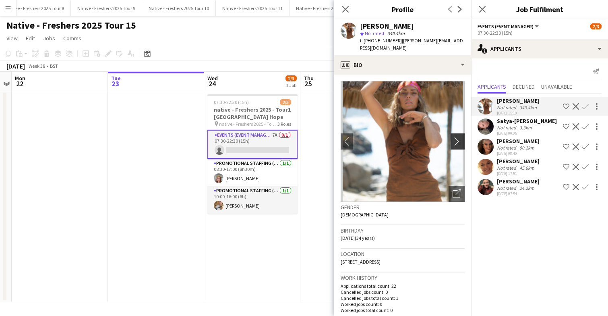
click at [458, 137] on app-icon "chevron-right" at bounding box center [459, 141] width 12 height 8
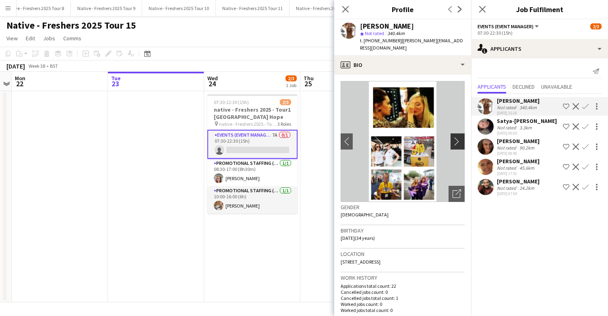
click at [458, 137] on app-icon "chevron-right" at bounding box center [459, 141] width 12 height 8
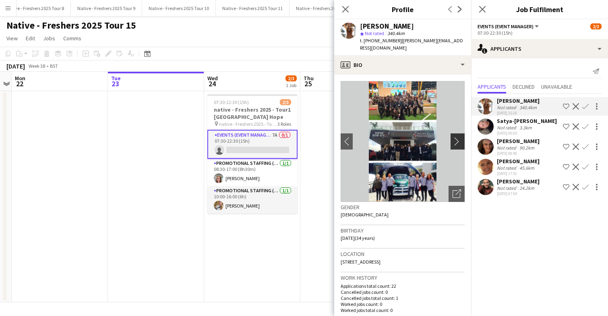
click at [458, 137] on app-icon "chevron-right" at bounding box center [459, 141] width 12 height 8
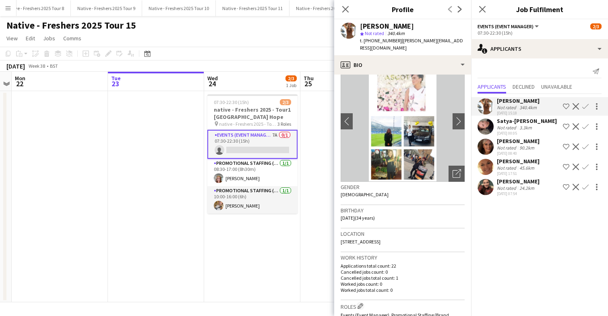
scroll to position [3, 0]
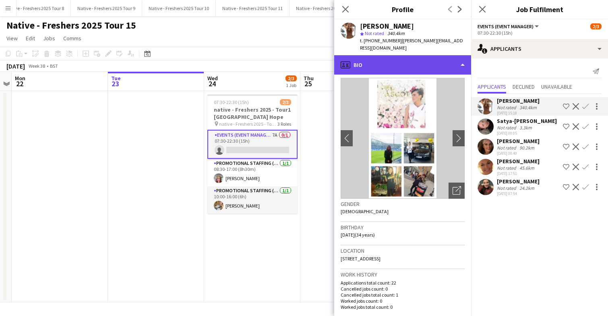
click at [430, 63] on div "profile Bio" at bounding box center [402, 64] width 137 height 19
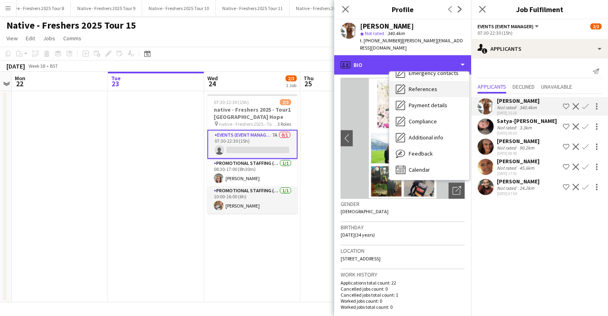
scroll to position [76, 0]
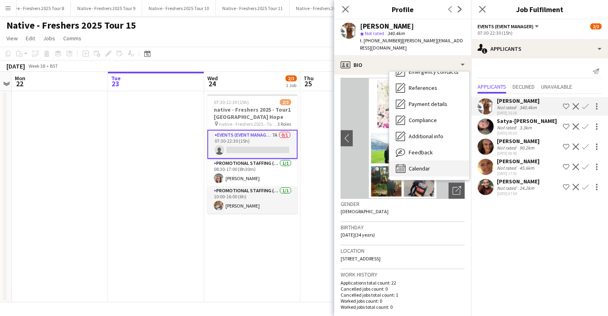
click at [434, 160] on div "Calendar Calendar" at bounding box center [429, 168] width 80 height 16
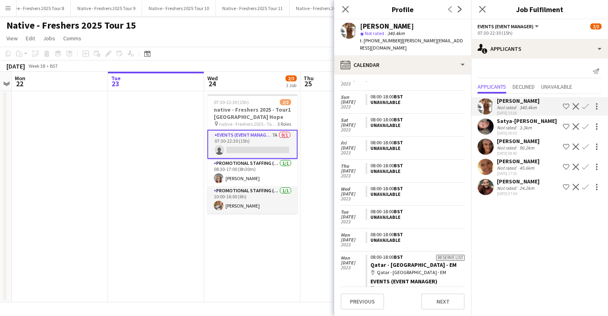
scroll to position [1521, 0]
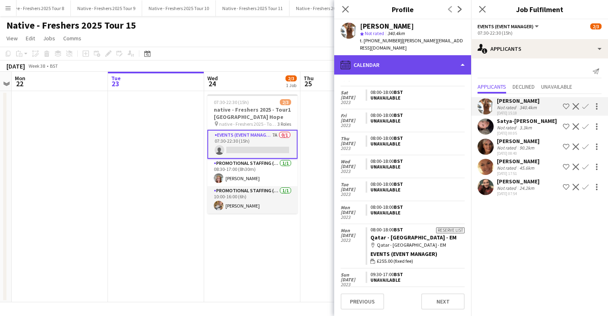
click at [418, 56] on div "calendar-full Calendar" at bounding box center [402, 64] width 137 height 19
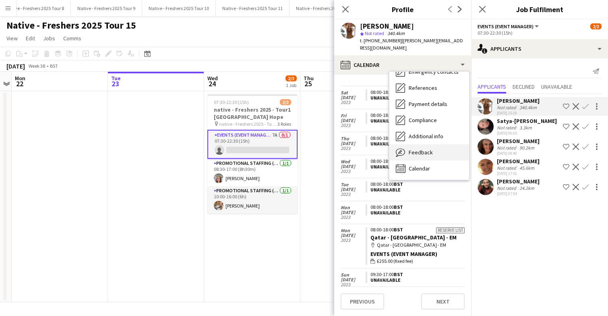
click at [425, 149] on span "Feedback" at bounding box center [421, 152] width 24 height 7
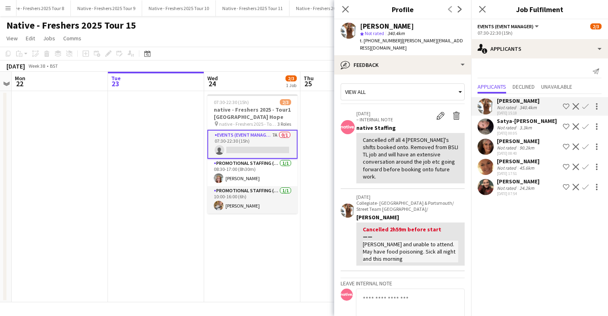
scroll to position [0, 0]
click at [345, 9] on icon at bounding box center [345, 9] width 8 height 8
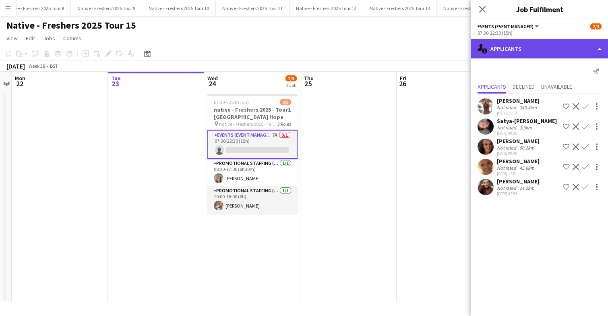
click at [532, 50] on div "single-neutral-actions-information Applicants" at bounding box center [539, 48] width 137 height 19
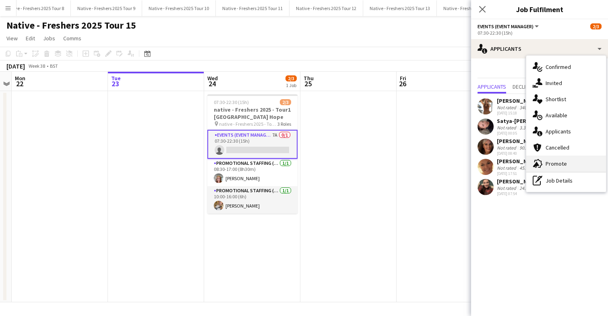
click at [560, 161] on span "Promote" at bounding box center [556, 163] width 21 height 7
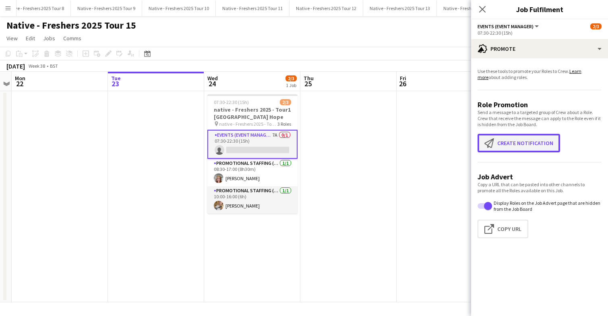
click at [515, 145] on button "Create notification Create notification" at bounding box center [519, 143] width 83 height 19
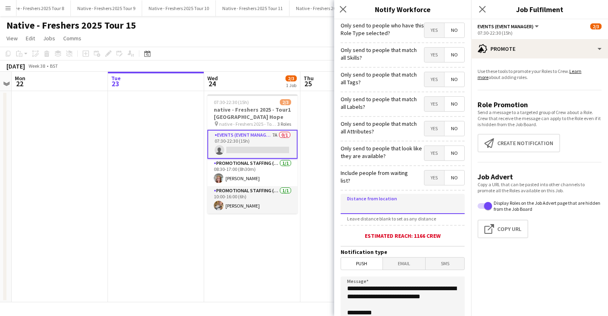
click at [397, 205] on input at bounding box center [403, 204] width 124 height 20
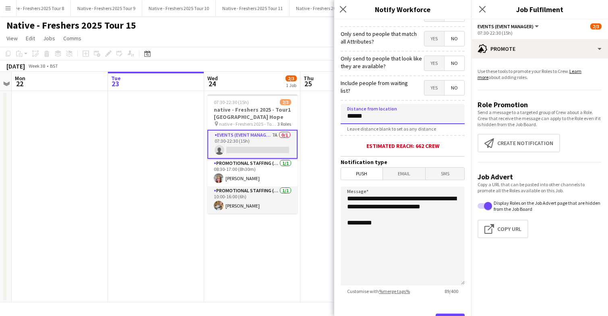
scroll to position [97, 0]
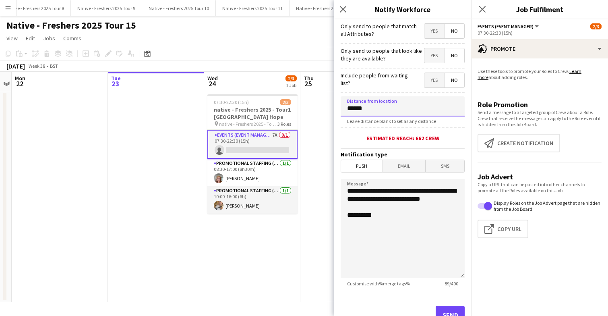
type input "******"
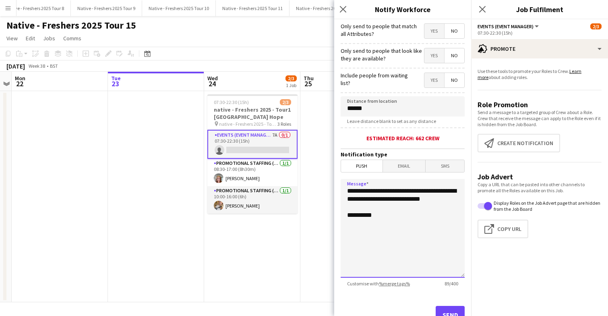
click at [409, 223] on textarea "**********" at bounding box center [403, 228] width 124 height 99
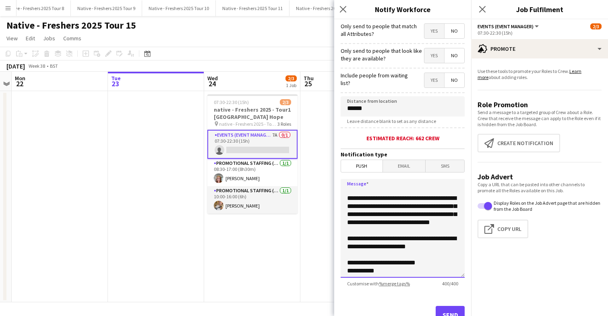
scroll to position [0, 0]
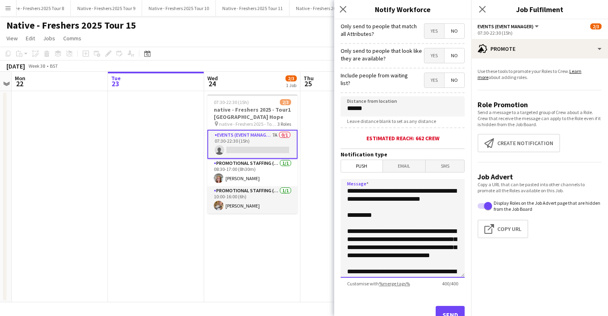
drag, startPoint x: 407, startPoint y: 271, endPoint x: 347, endPoint y: 237, distance: 69.1
click at [347, 237] on textarea "**********" at bounding box center [403, 228] width 124 height 99
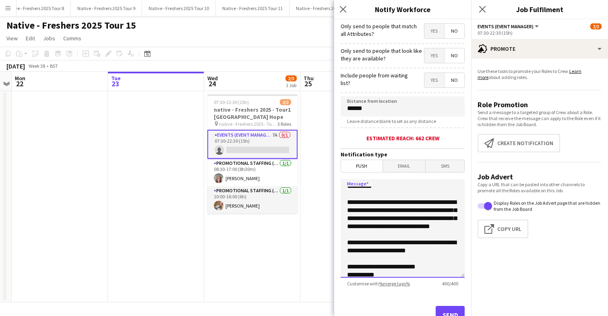
scroll to position [58, 0]
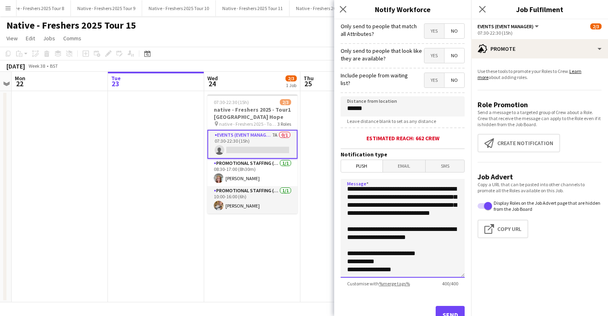
type textarea "**********"
click at [446, 310] on button "Send" at bounding box center [450, 315] width 29 height 18
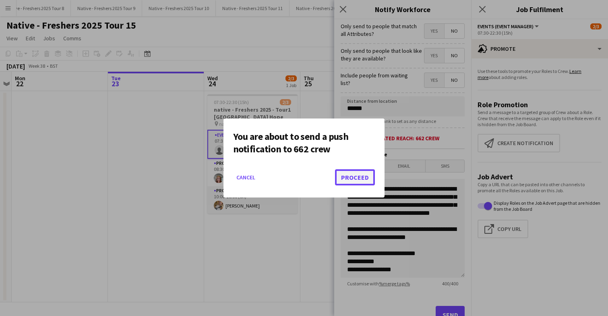
click at [358, 176] on button "Proceed" at bounding box center [355, 177] width 40 height 16
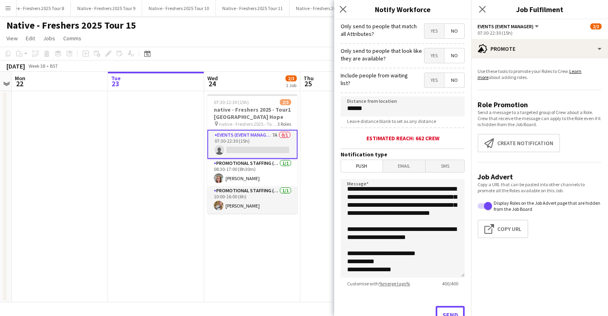
scroll to position [107, 0]
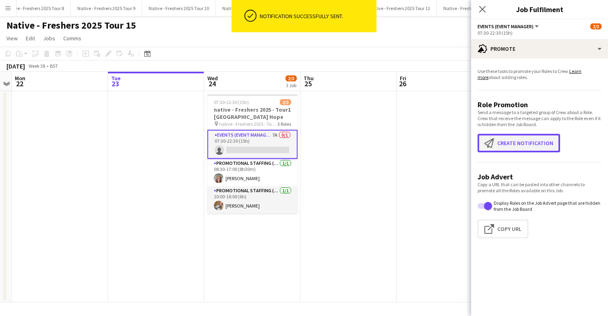
click at [511, 143] on button "Create notification Create notification" at bounding box center [519, 143] width 83 height 19
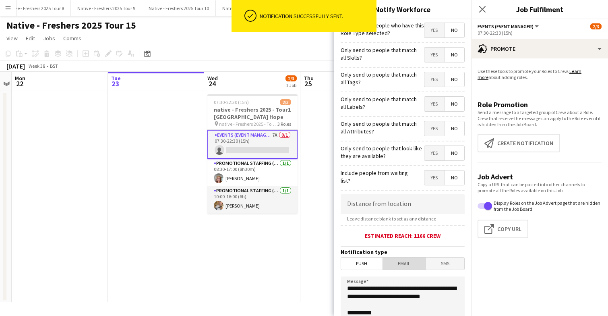
click at [403, 269] on span "Email" at bounding box center [404, 263] width 43 height 12
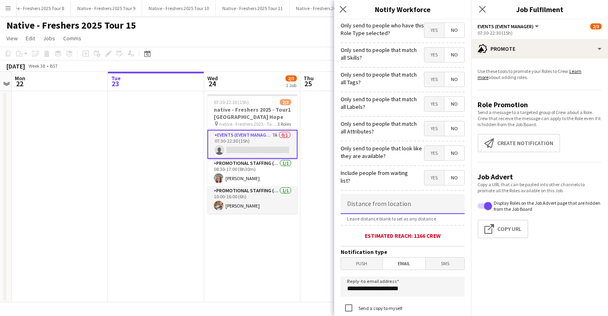
click at [399, 209] on input at bounding box center [403, 204] width 124 height 20
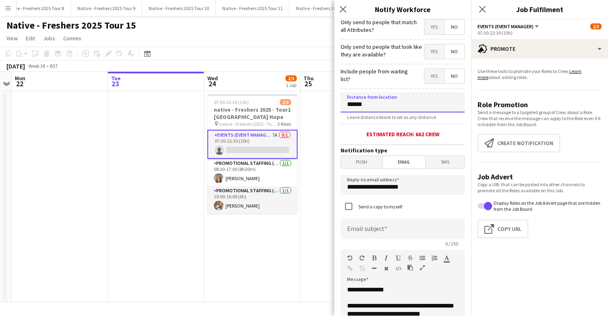
scroll to position [120, 0]
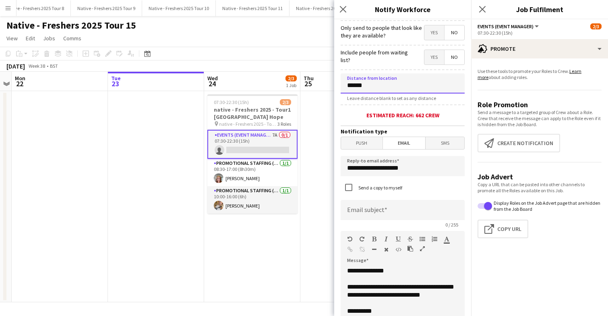
type input "******"
click at [382, 207] on input at bounding box center [403, 210] width 124 height 20
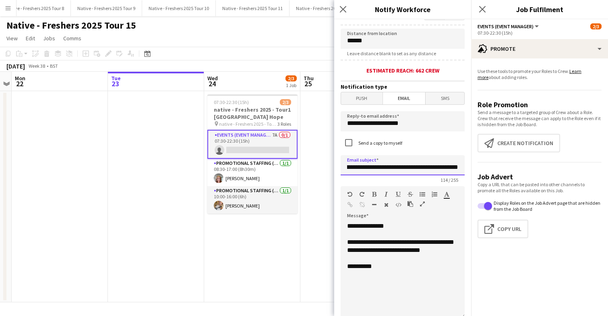
scroll to position [194, 0]
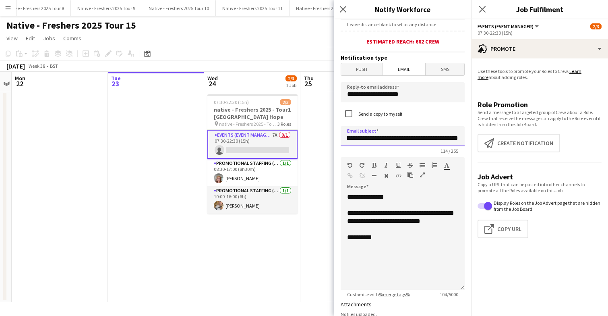
type input "**********"
click at [407, 252] on div "**********" at bounding box center [403, 241] width 124 height 97
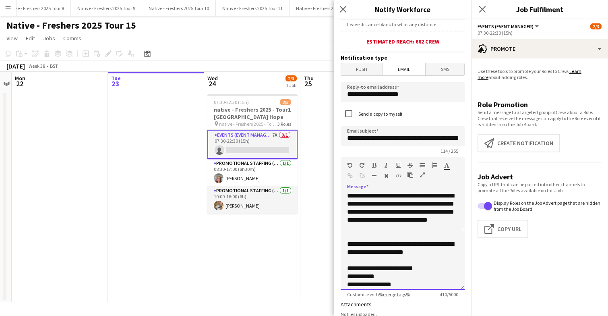
scroll to position [56, 0]
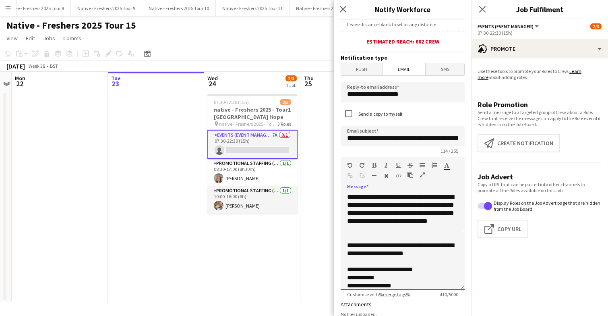
click at [423, 255] on div "**********" at bounding box center [402, 249] width 111 height 16
click at [401, 265] on div "**********" at bounding box center [402, 253] width 111 height 24
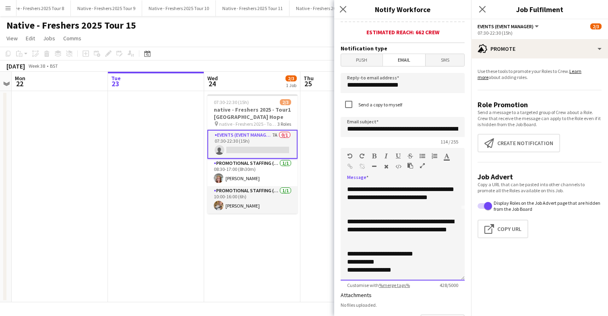
scroll to position [209, 0]
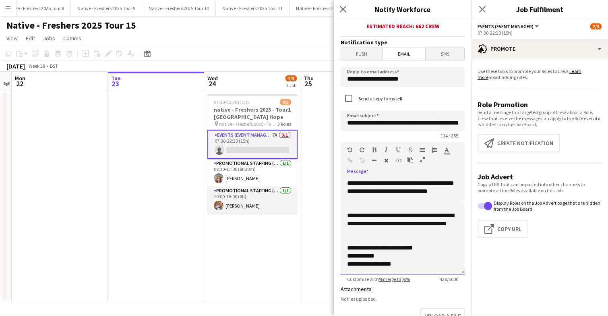
click at [409, 267] on div "**********" at bounding box center [402, 264] width 111 height 8
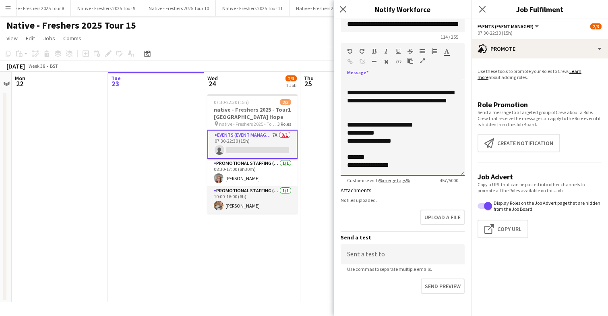
scroll to position [350, 0]
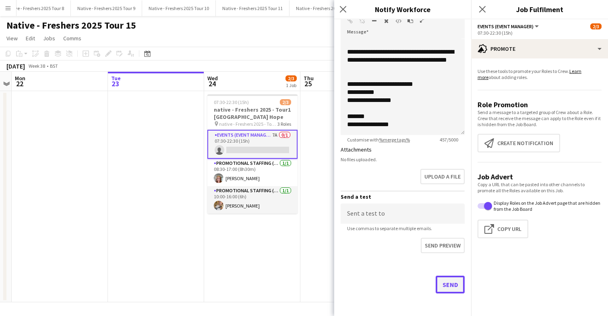
click at [450, 282] on button "Send" at bounding box center [450, 284] width 29 height 18
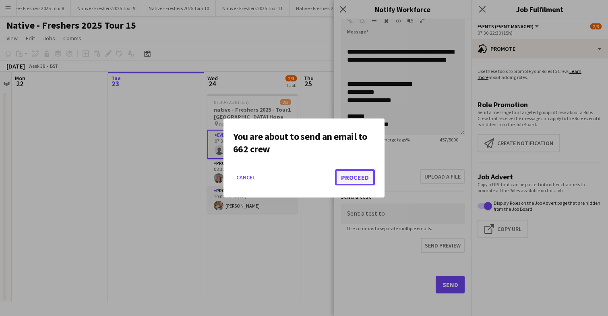
click at [354, 176] on button "Proceed" at bounding box center [355, 177] width 40 height 16
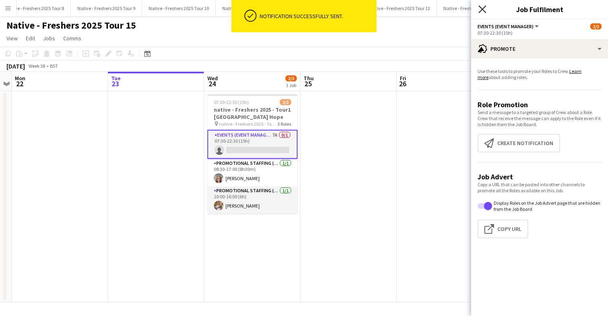
click at [482, 11] on icon "Close pop-in" at bounding box center [482, 9] width 8 height 8
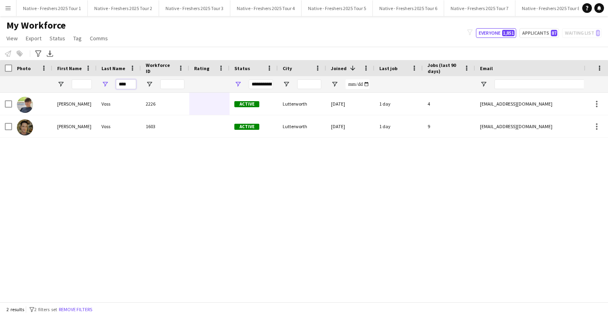
click at [133, 83] on input "****" at bounding box center [126, 84] width 20 height 10
type input "*"
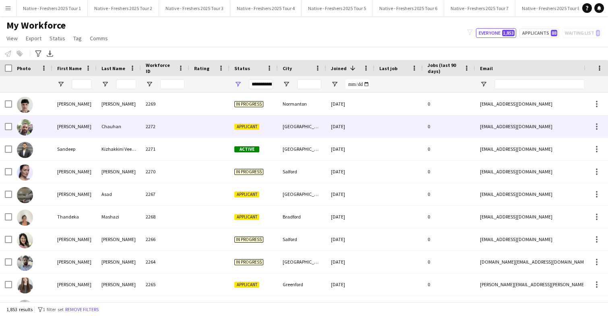
click at [188, 126] on div "2272" at bounding box center [165, 126] width 48 height 22
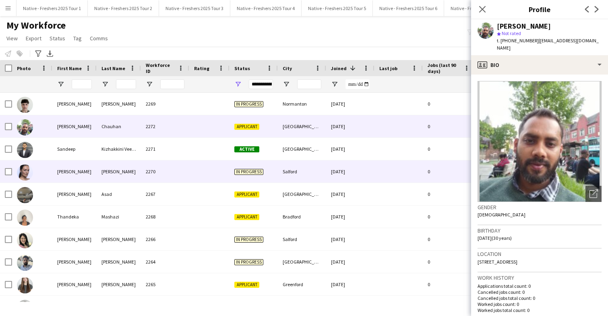
click at [184, 167] on div "2270" at bounding box center [165, 171] width 48 height 22
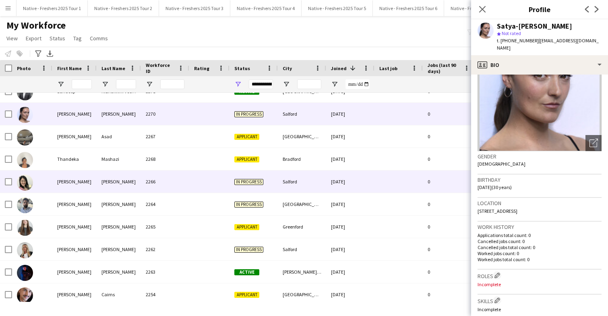
scroll to position [65, 0]
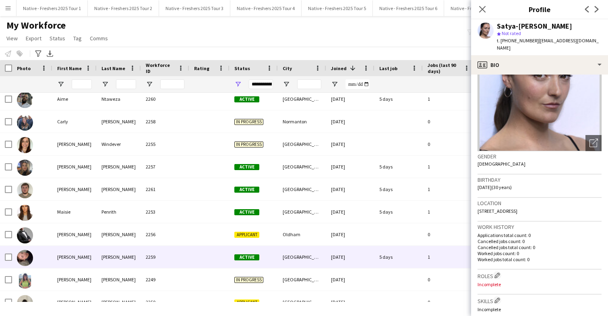
click at [186, 253] on div "2259" at bounding box center [165, 257] width 48 height 22
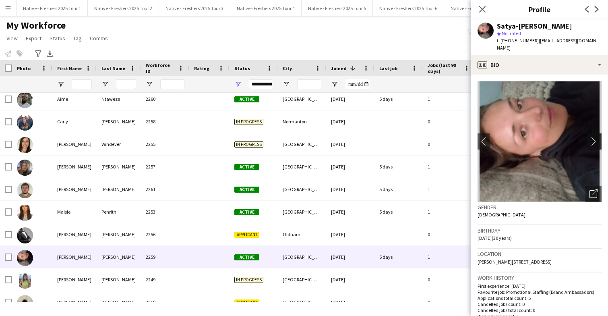
click at [597, 137] on app-icon "chevron-right" at bounding box center [595, 141] width 12 height 8
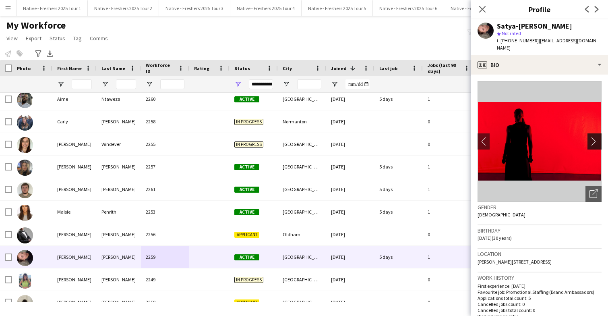
click at [595, 137] on app-icon "chevron-right" at bounding box center [595, 141] width 12 height 8
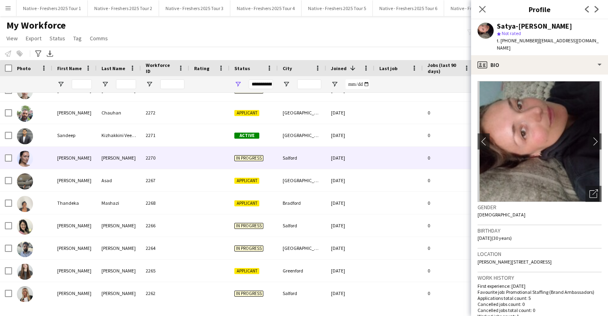
click at [184, 158] on div "2270" at bounding box center [165, 158] width 48 height 22
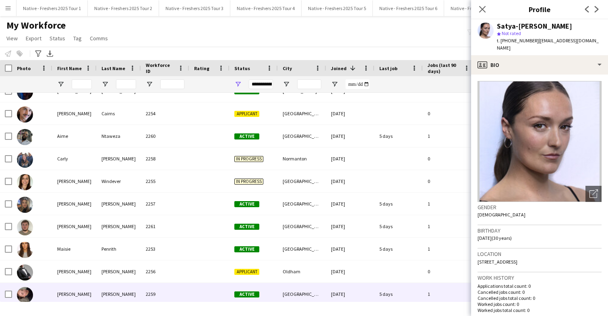
click at [193, 295] on div at bounding box center [209, 294] width 40 height 22
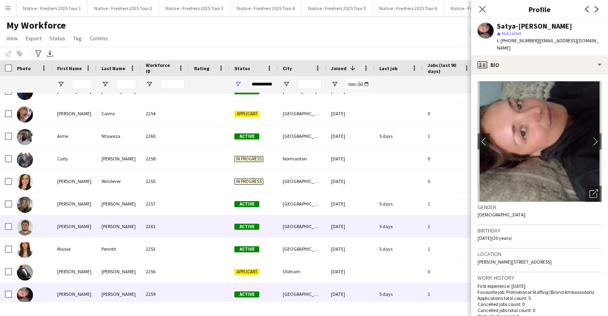
click at [194, 229] on div at bounding box center [209, 226] width 40 height 22
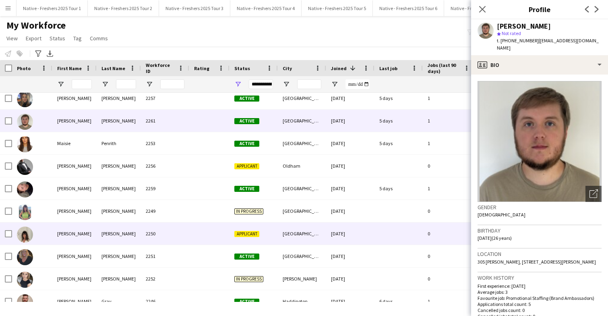
click at [198, 235] on div at bounding box center [209, 233] width 40 height 22
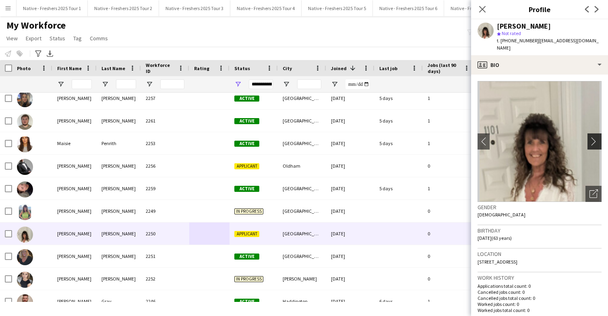
click at [594, 137] on app-icon "chevron-right" at bounding box center [595, 141] width 12 height 8
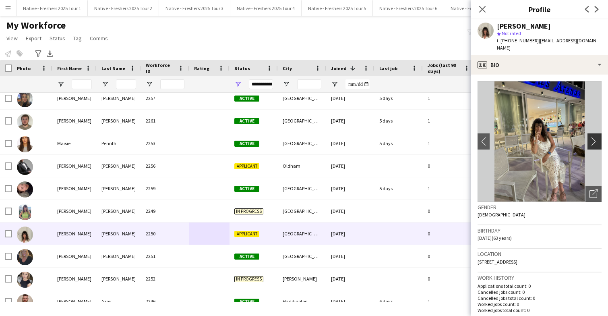
click at [594, 137] on app-icon "chevron-right" at bounding box center [595, 141] width 12 height 8
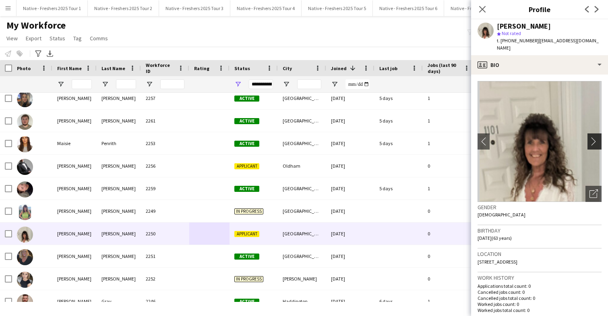
click at [594, 137] on app-icon "chevron-right" at bounding box center [595, 141] width 12 height 8
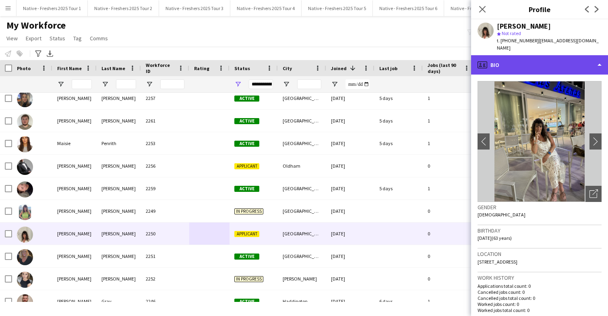
click at [554, 60] on div "profile Bio" at bounding box center [539, 64] width 137 height 19
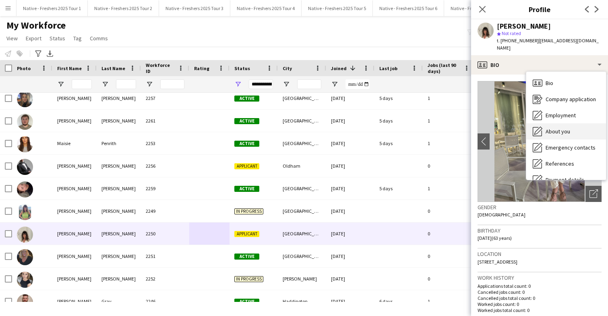
click at [554, 128] on span "About you" at bounding box center [558, 131] width 25 height 7
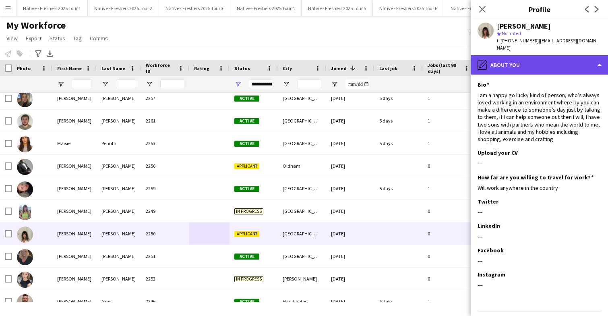
click at [543, 57] on div "pencil4 About you" at bounding box center [539, 64] width 137 height 19
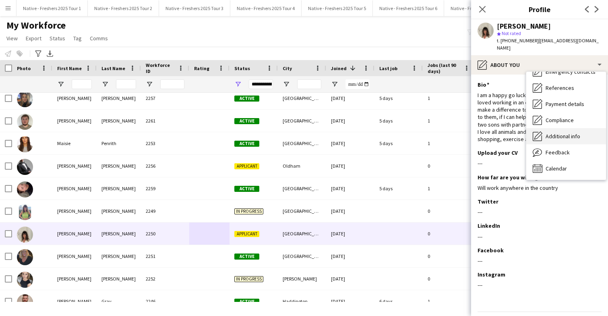
click at [561, 132] on span "Additional info" at bounding box center [563, 135] width 35 height 7
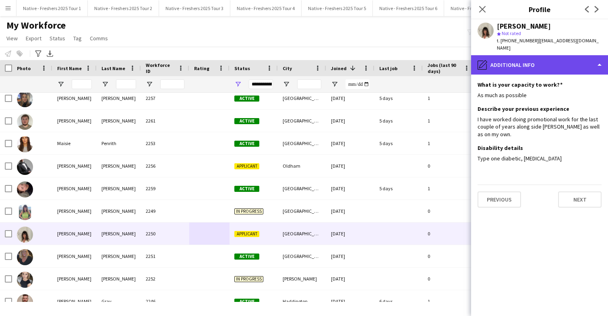
click at [559, 58] on div "pencil4 Additional info" at bounding box center [539, 64] width 137 height 19
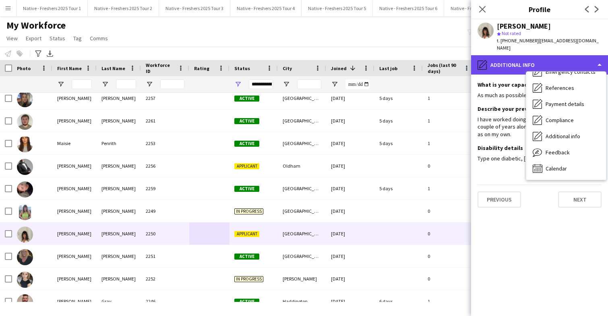
click at [542, 55] on div "pencil4 Additional info" at bounding box center [539, 64] width 137 height 19
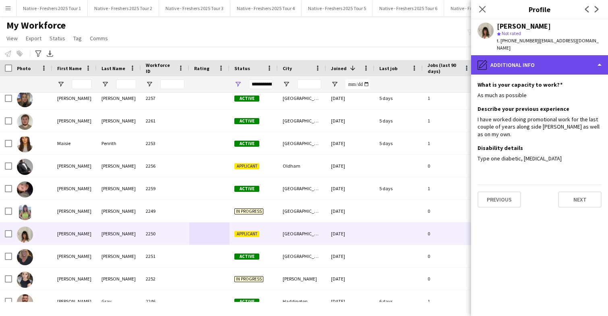
click at [544, 60] on div "pencil4 Additional info" at bounding box center [539, 64] width 137 height 19
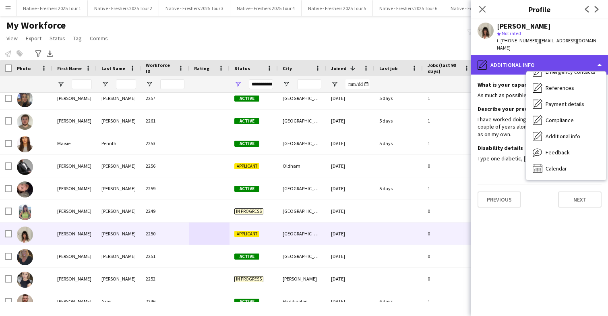
click at [546, 58] on div "pencil4 Additional info" at bounding box center [539, 64] width 137 height 19
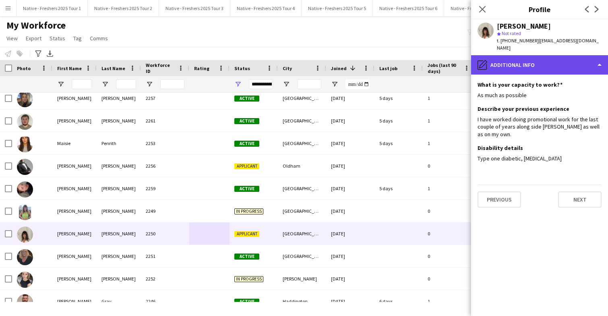
click at [546, 58] on div "pencil4 Additional info" at bounding box center [539, 64] width 137 height 19
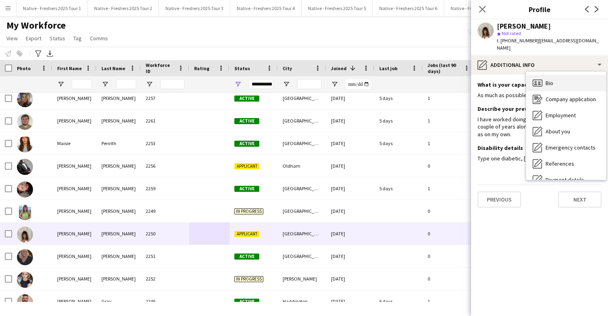
click at [561, 77] on div "Bio Bio" at bounding box center [566, 83] width 80 height 16
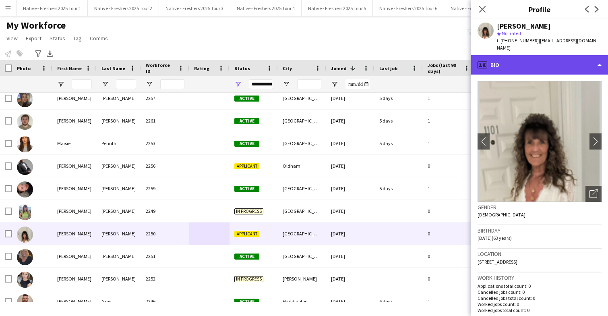
click at [538, 59] on div "profile Bio" at bounding box center [539, 64] width 137 height 19
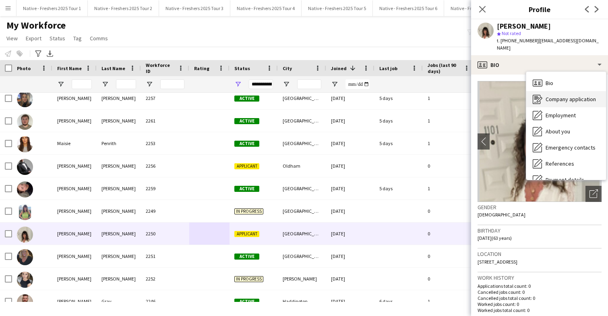
click at [558, 95] on span "Company application" at bounding box center [571, 98] width 50 height 7
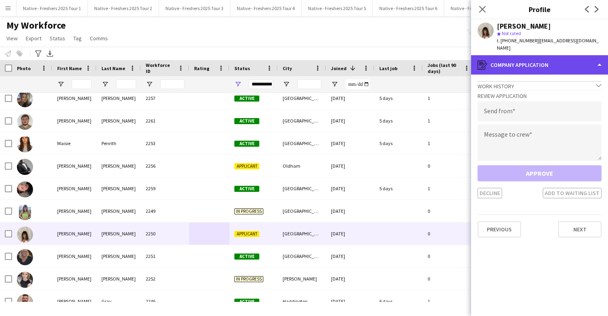
click at [549, 60] on div "register Company application" at bounding box center [539, 64] width 137 height 19
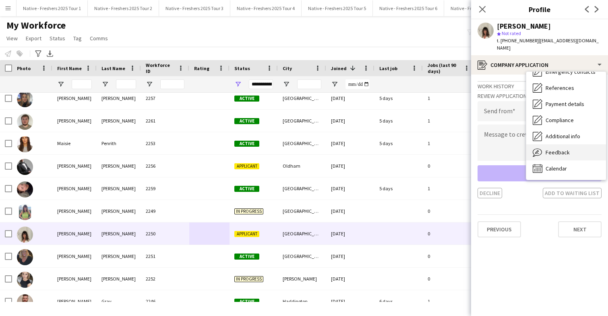
click at [562, 149] on span "Feedback" at bounding box center [558, 152] width 24 height 7
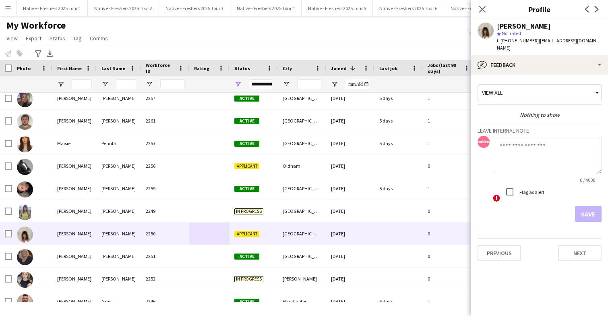
click at [536, 141] on textarea at bounding box center [547, 155] width 109 height 38
type textarea "**********"
click at [587, 206] on button "Save" at bounding box center [588, 214] width 27 height 16
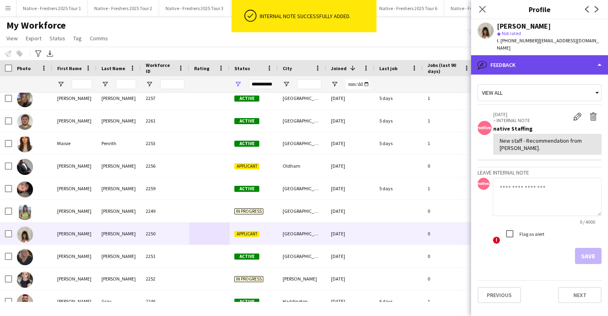
click at [548, 55] on div "bubble-pencil Feedback" at bounding box center [539, 64] width 137 height 19
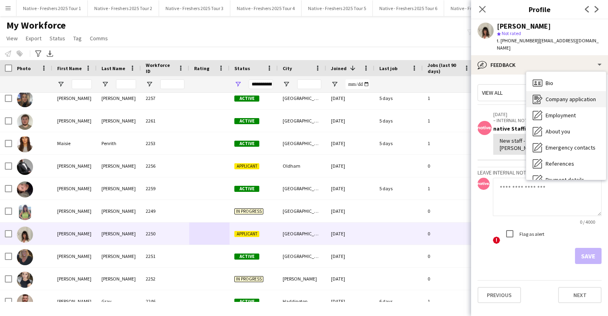
click at [565, 97] on div "Company application Company application" at bounding box center [566, 99] width 80 height 16
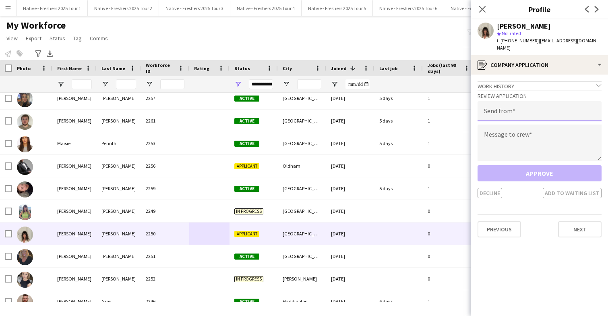
click at [529, 101] on input "email" at bounding box center [540, 111] width 124 height 20
type input "**********"
click at [517, 130] on textarea at bounding box center [540, 142] width 124 height 36
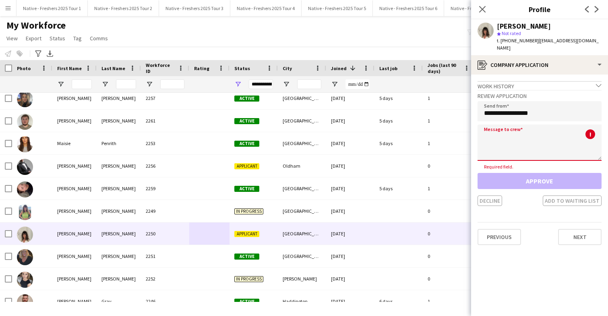
paste textarea "**********"
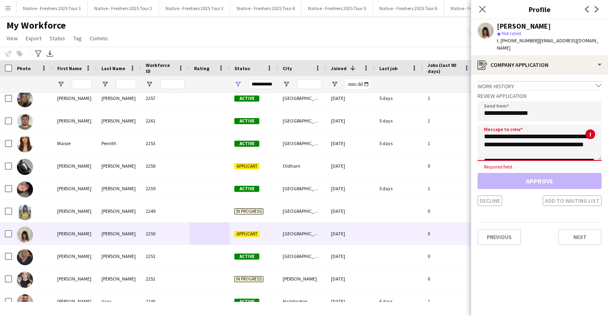
scroll to position [383, 0]
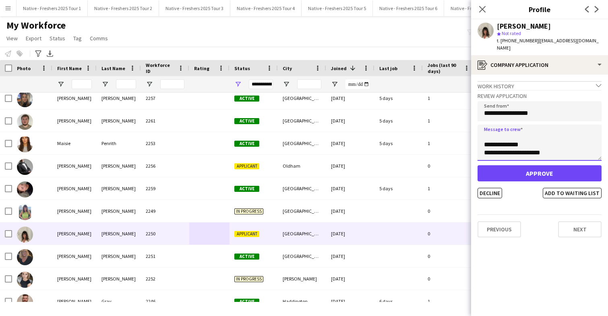
type textarea "**********"
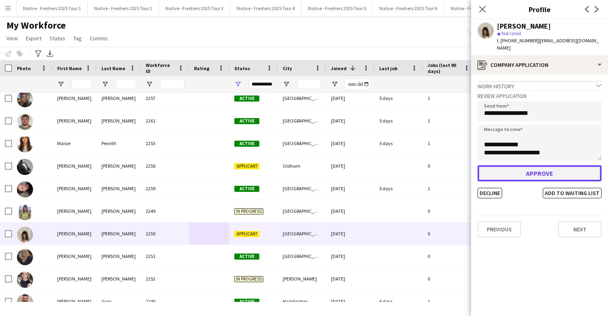
click at [531, 165] on button "Approve" at bounding box center [540, 173] width 124 height 16
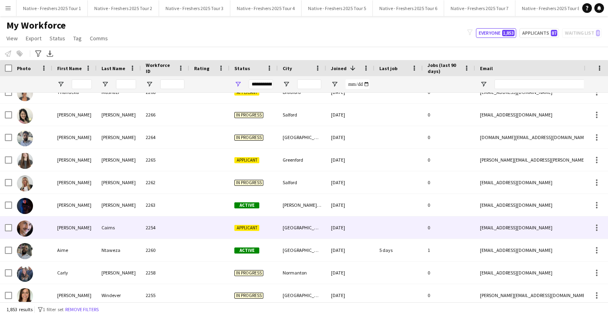
scroll to position [103, 0]
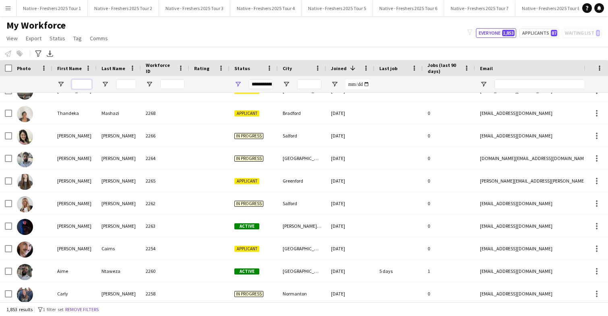
click at [85, 82] on input "First Name Filter Input" at bounding box center [82, 84] width 20 height 10
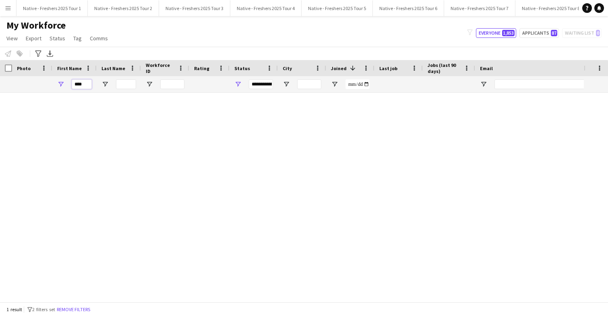
scroll to position [0, 0]
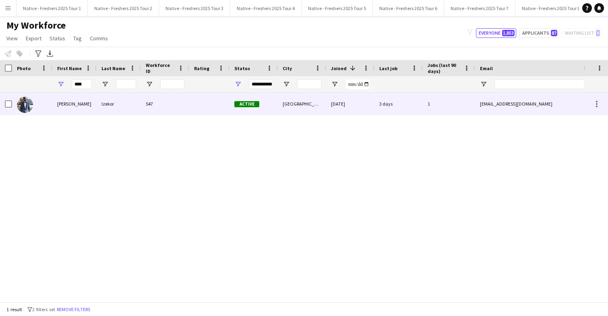
click at [169, 101] on div "547" at bounding box center [165, 104] width 48 height 22
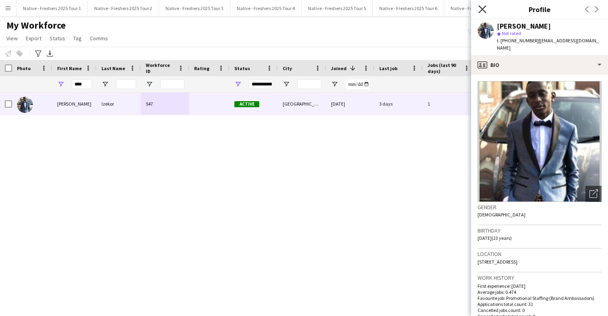
click at [482, 6] on icon "Close pop-in" at bounding box center [482, 9] width 8 height 8
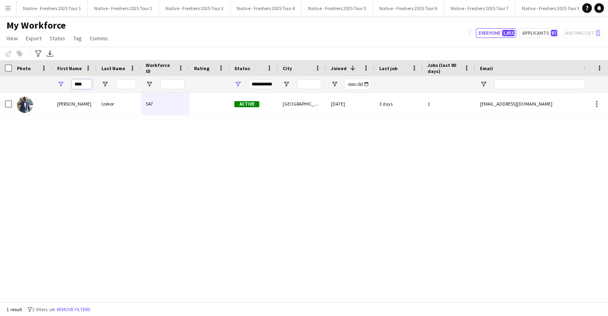
click at [87, 86] on input "****" at bounding box center [82, 84] width 20 height 10
type input "*"
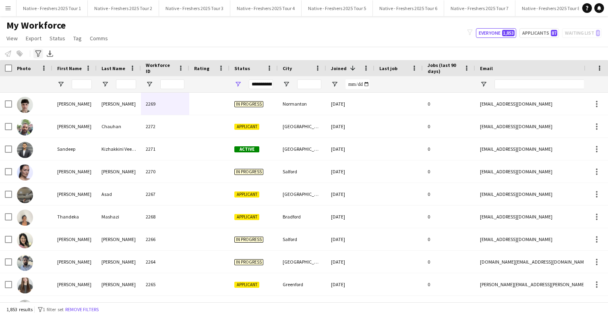
click at [37, 52] on icon "Advanced filters" at bounding box center [38, 53] width 6 height 6
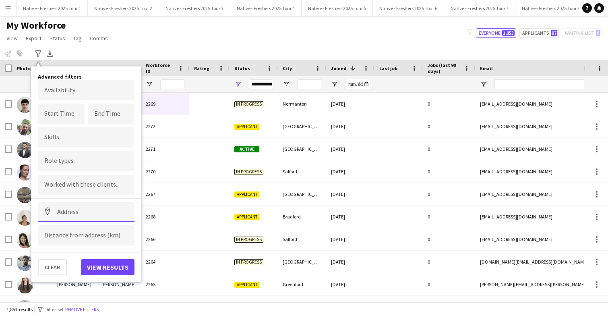
click at [78, 209] on input at bounding box center [86, 212] width 97 height 20
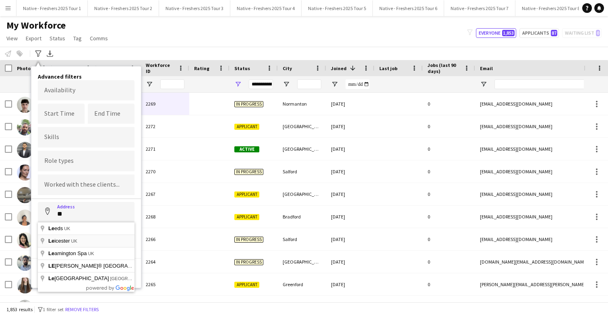
type input "**********"
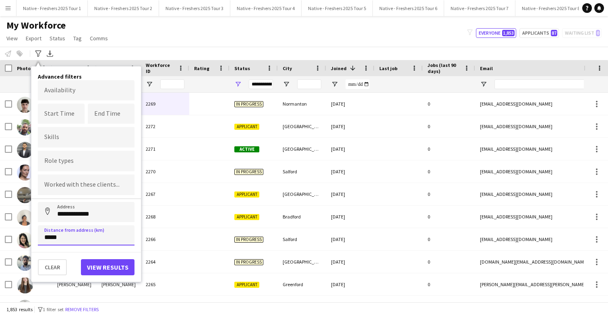
type input "*****"
click at [98, 268] on button "View results" at bounding box center [108, 267] width 54 height 16
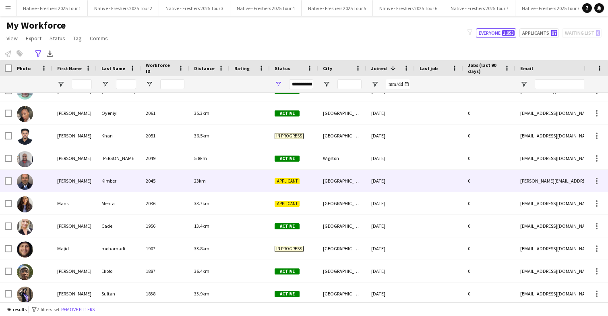
scroll to position [239, 0]
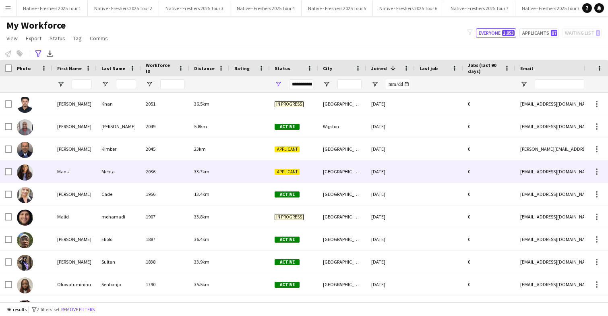
click at [239, 171] on div at bounding box center [249, 171] width 40 height 22
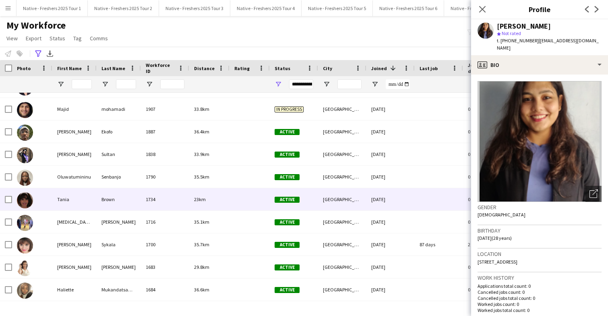
scroll to position [356, 0]
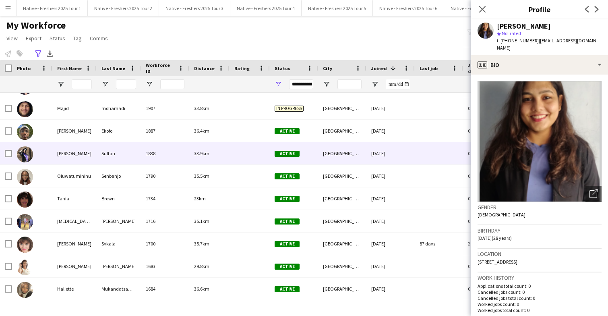
click at [237, 157] on div at bounding box center [249, 153] width 40 height 22
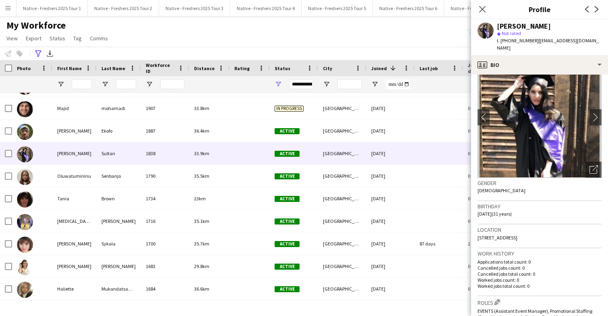
scroll to position [0, 0]
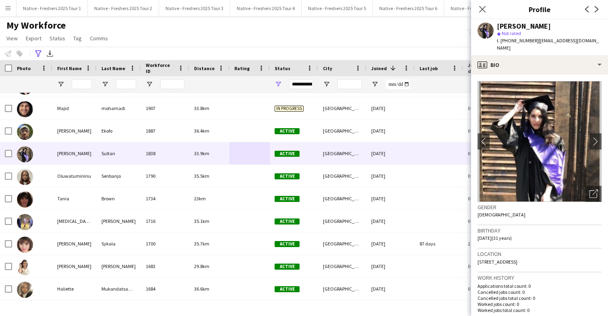
click at [586, 129] on img at bounding box center [540, 141] width 124 height 121
click at [592, 137] on app-icon "chevron-right" at bounding box center [595, 141] width 12 height 8
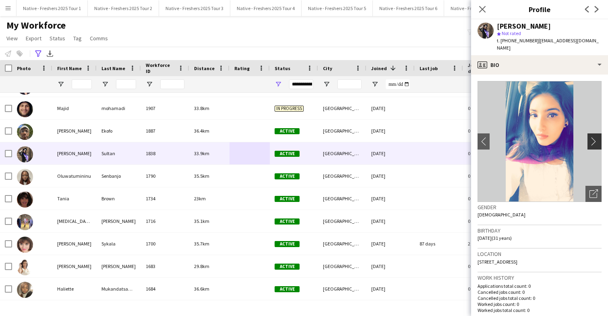
click at [592, 137] on app-icon "chevron-right" at bounding box center [595, 141] width 12 height 8
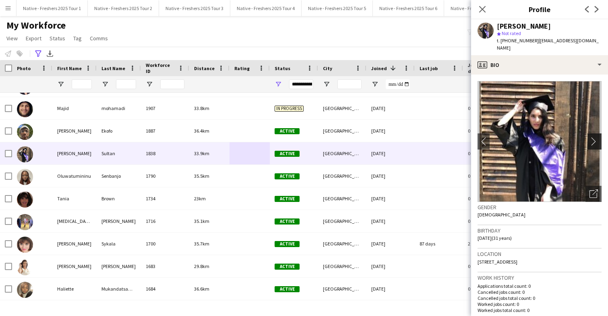
click at [592, 137] on app-icon "chevron-right" at bounding box center [595, 141] width 12 height 8
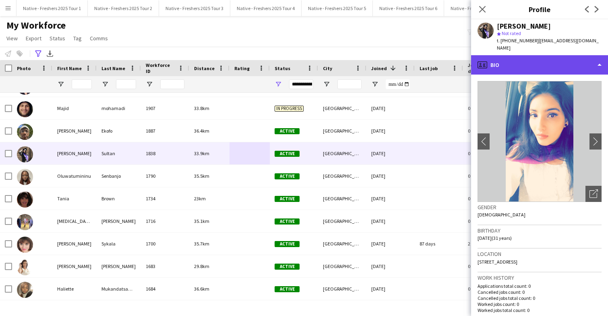
click at [564, 56] on div "profile Bio" at bounding box center [539, 64] width 137 height 19
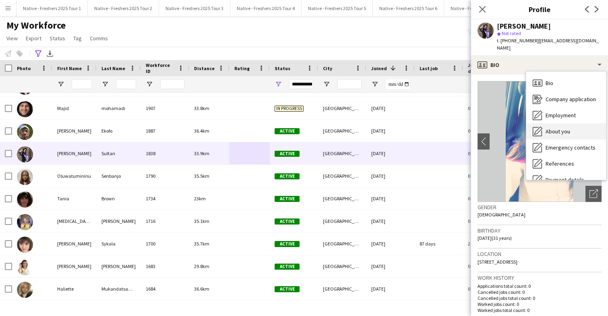
click at [561, 128] on span "About you" at bounding box center [558, 131] width 25 height 7
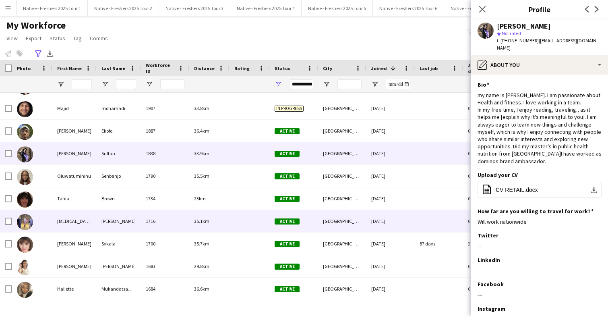
click at [228, 215] on div "35.1km" at bounding box center [209, 221] width 40 height 22
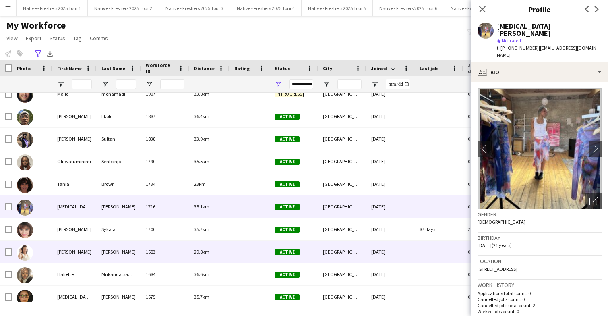
scroll to position [378, 0]
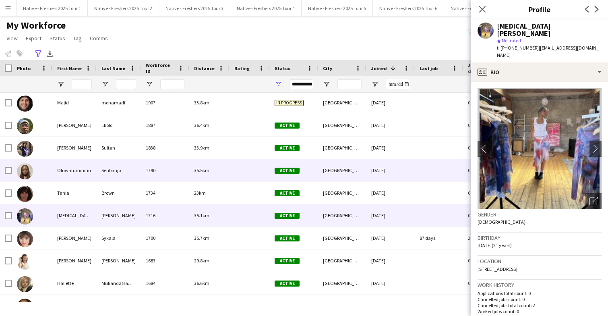
click at [235, 173] on div at bounding box center [249, 170] width 40 height 22
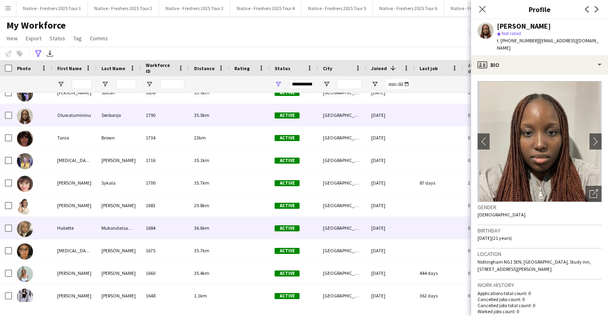
scroll to position [425, 0]
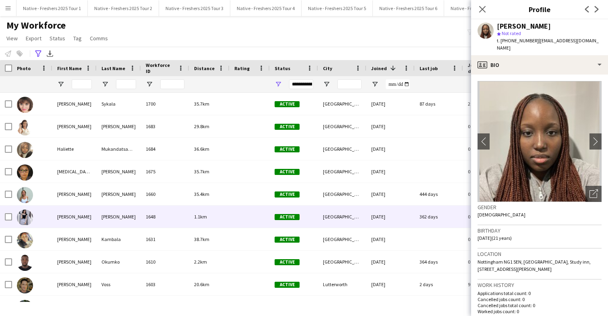
click at [239, 215] on div at bounding box center [249, 216] width 40 height 22
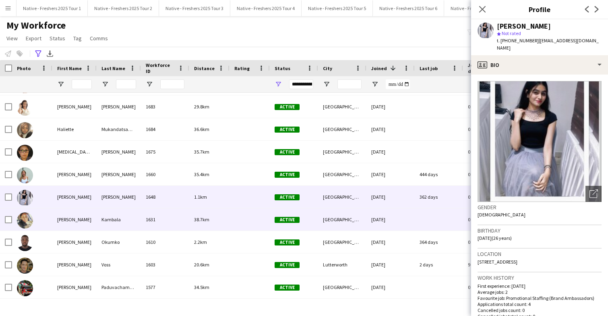
scroll to position [513, 0]
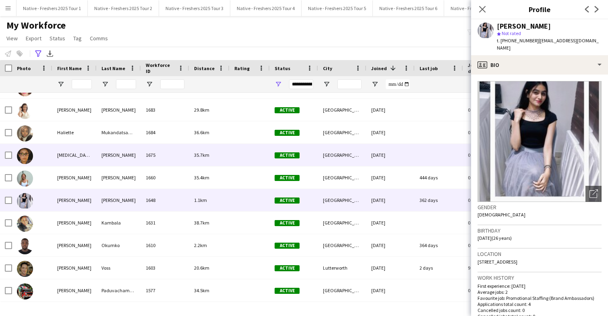
click at [234, 156] on div at bounding box center [249, 155] width 40 height 22
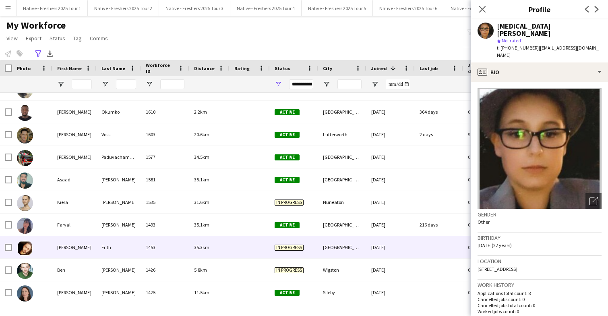
scroll to position [647, 0]
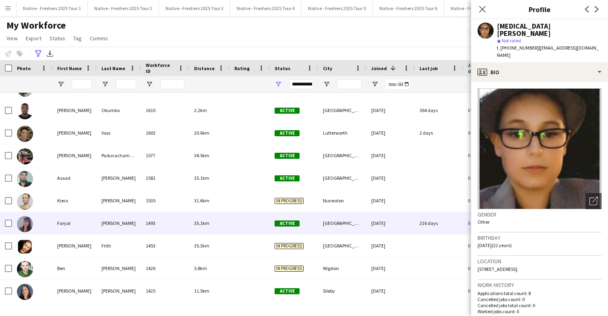
click at [236, 225] on div at bounding box center [249, 223] width 40 height 22
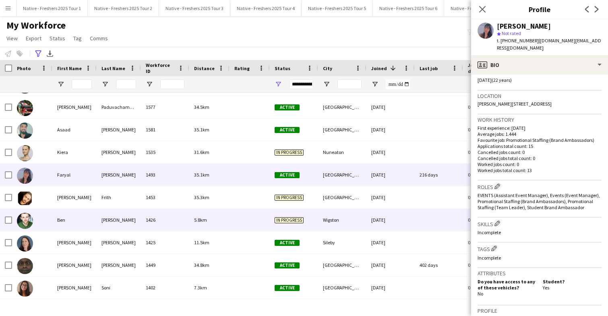
scroll to position [708, 0]
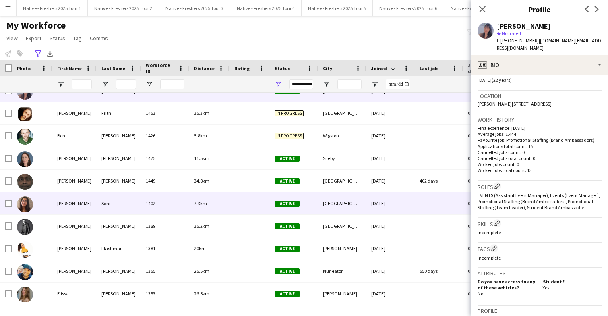
click at [240, 203] on div at bounding box center [249, 203] width 40 height 22
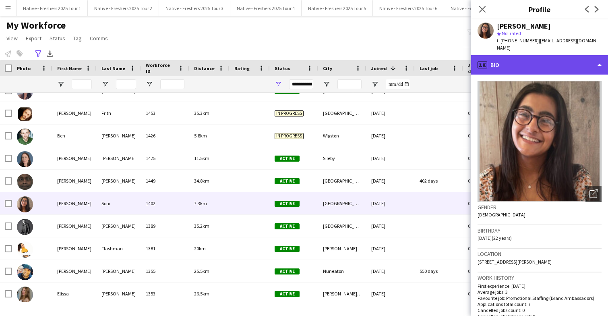
click at [525, 58] on div "profile Bio" at bounding box center [539, 64] width 137 height 19
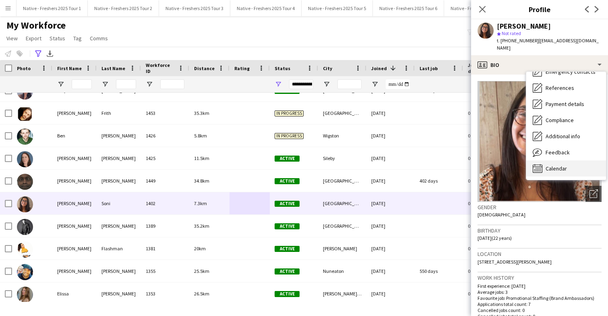
click at [563, 165] on span "Calendar" at bounding box center [556, 168] width 21 height 7
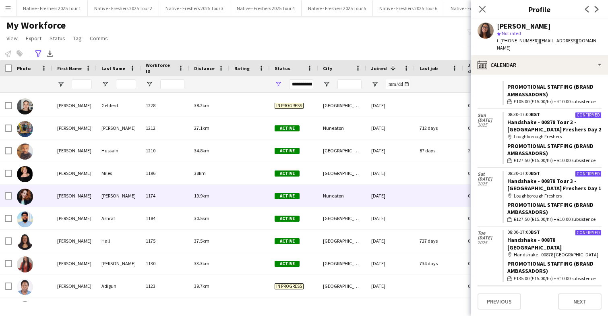
click at [235, 195] on div at bounding box center [249, 195] width 40 height 22
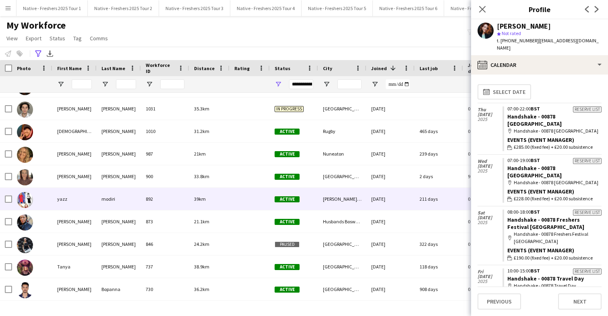
click at [244, 196] on div at bounding box center [249, 199] width 40 height 22
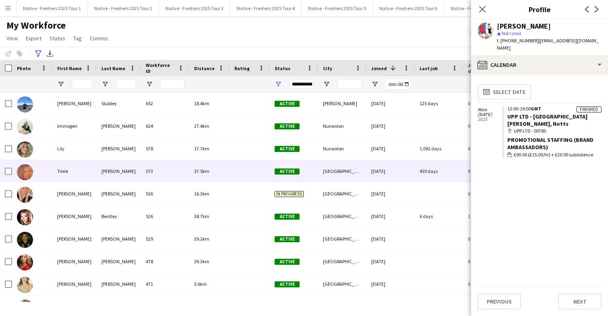
click at [237, 168] on div at bounding box center [249, 171] width 40 height 22
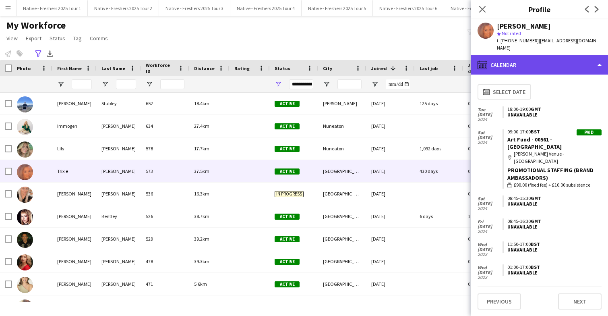
click at [529, 66] on div "calendar-full Calendar" at bounding box center [539, 64] width 137 height 19
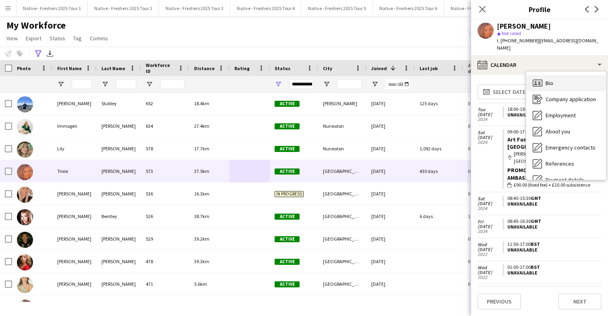
click at [551, 79] on span "Bio" at bounding box center [550, 82] width 8 height 7
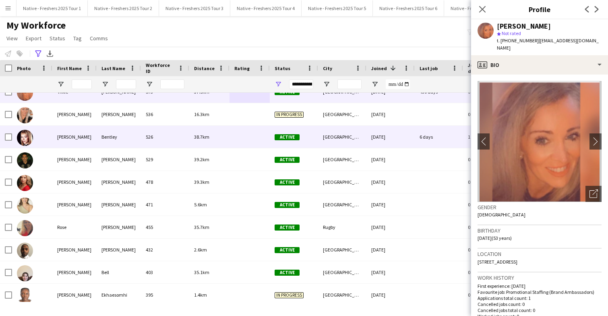
click at [238, 141] on div at bounding box center [249, 137] width 40 height 22
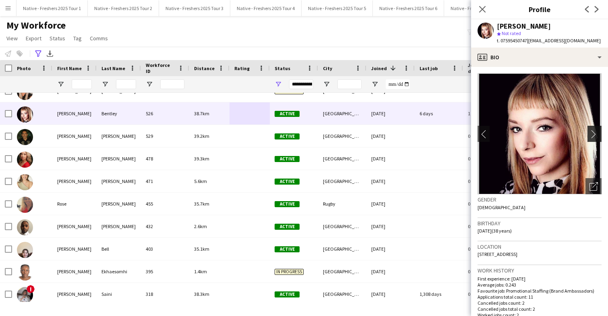
click at [591, 130] on app-icon "chevron-right" at bounding box center [595, 134] width 12 height 8
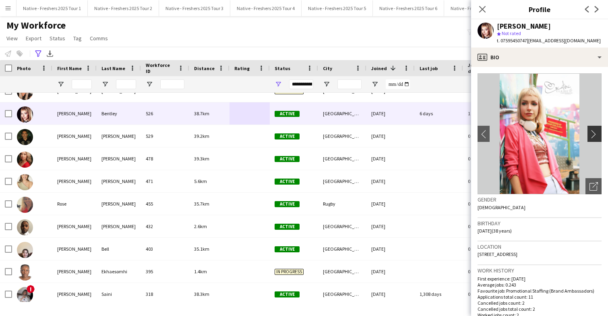
click at [591, 130] on app-icon "chevron-right" at bounding box center [595, 134] width 12 height 8
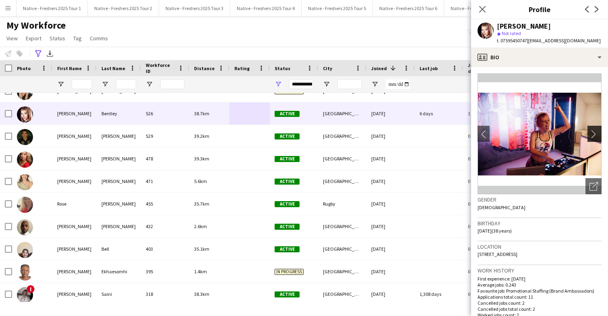
click at [591, 130] on app-icon "chevron-right" at bounding box center [595, 134] width 12 height 8
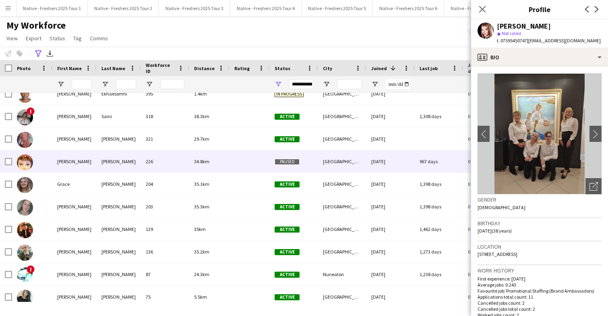
click at [225, 164] on div "34.8km" at bounding box center [209, 161] width 40 height 22
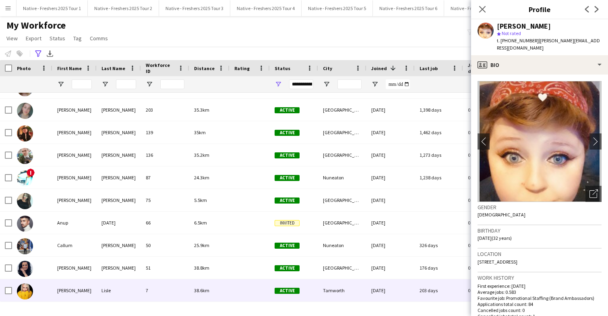
click at [222, 284] on div "38.6km" at bounding box center [209, 290] width 40 height 22
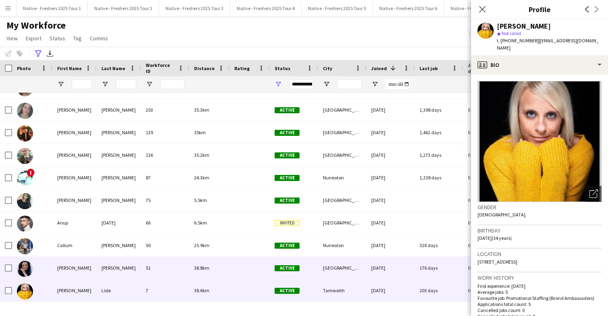
click at [221, 267] on div "38.8km" at bounding box center [209, 267] width 40 height 22
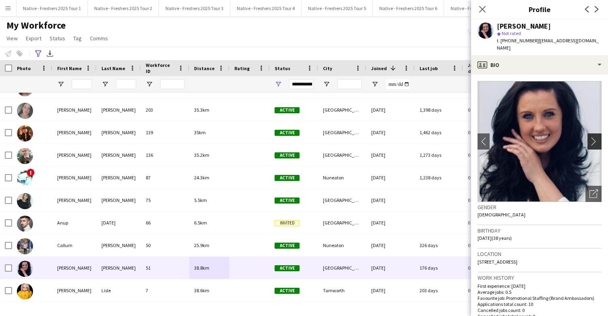
click at [600, 137] on app-icon "chevron-right" at bounding box center [595, 141] width 12 height 8
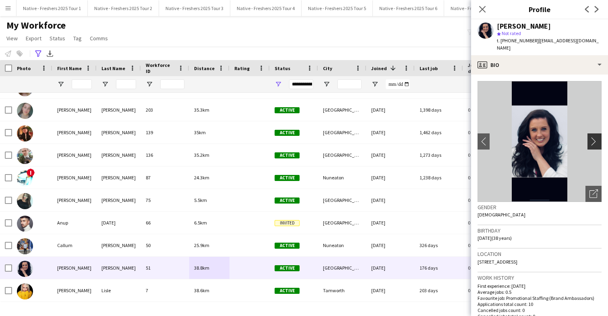
click at [598, 137] on app-icon "chevron-right" at bounding box center [595, 141] width 12 height 8
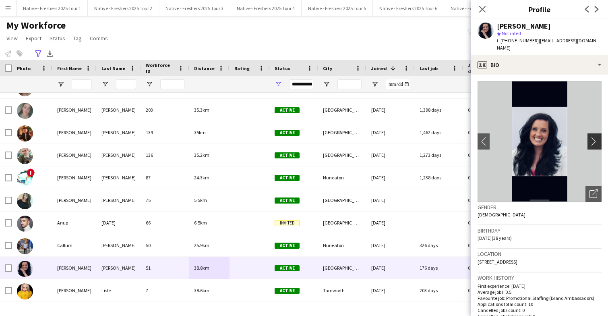
click at [598, 137] on app-icon "chevron-right" at bounding box center [595, 141] width 12 height 8
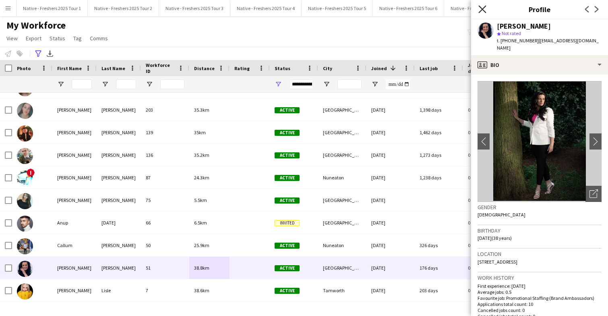
click at [483, 9] on icon "Close pop-in" at bounding box center [482, 9] width 8 height 8
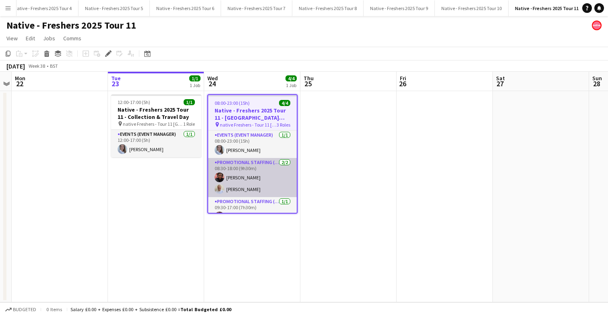
click at [274, 168] on app-card-role "Promotional Staffing (Brand Ambassadors) [DATE] 08:30-18:00 (9h30m) [PERSON_NAM…" at bounding box center [252, 177] width 89 height 39
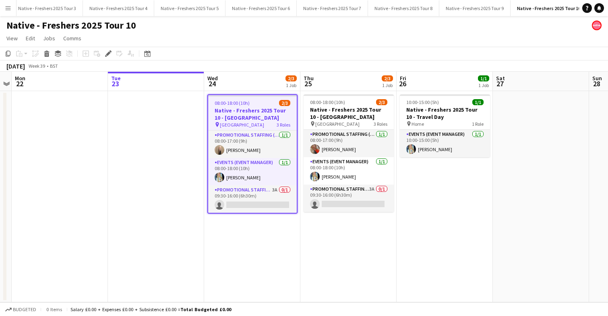
scroll to position [0, 150]
click at [266, 198] on app-card-role "Promotional Staffing (Brand Ambassadors) 3A 0/1 09:30-16:00 (6h30m) single-neut…" at bounding box center [252, 198] width 89 height 27
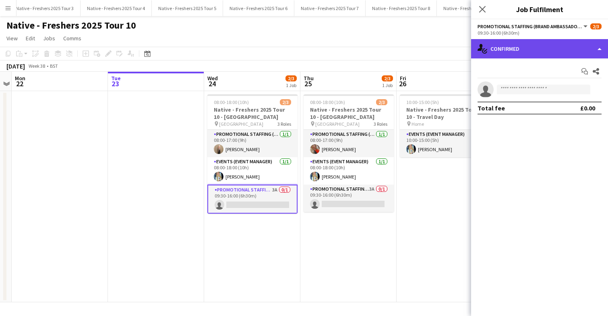
click at [537, 48] on div "single-neutral-actions-check-2 Confirmed" at bounding box center [539, 48] width 137 height 19
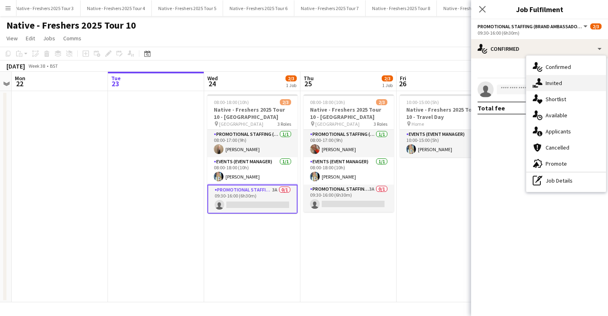
click at [558, 82] on span "Invited" at bounding box center [554, 82] width 17 height 7
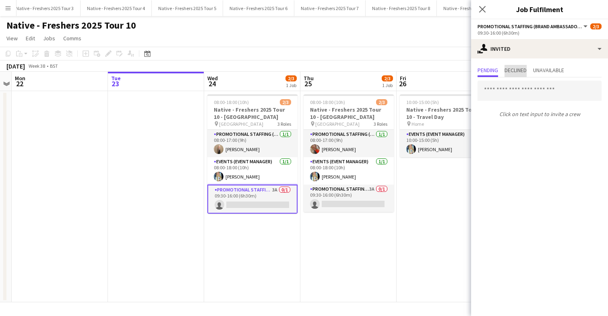
click at [525, 69] on span "Declined" at bounding box center [515, 70] width 22 height 6
click at [544, 70] on span "Unavailable" at bounding box center [548, 70] width 31 height 6
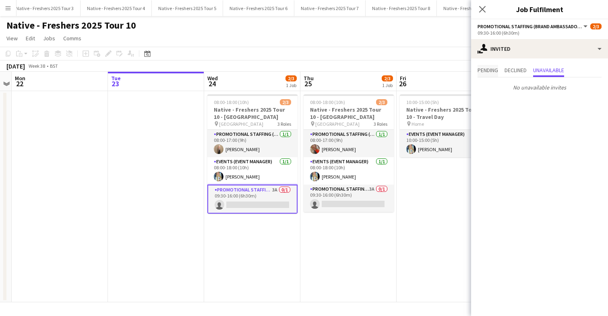
click at [497, 72] on span "Pending" at bounding box center [488, 70] width 21 height 6
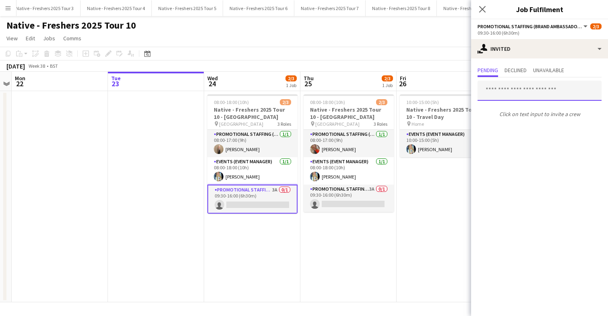
click at [513, 98] on input "text" at bounding box center [540, 91] width 124 height 20
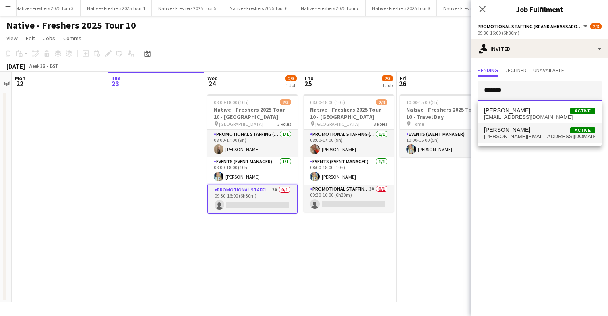
type input "*******"
click at [514, 130] on span "[PERSON_NAME]" at bounding box center [507, 129] width 46 height 7
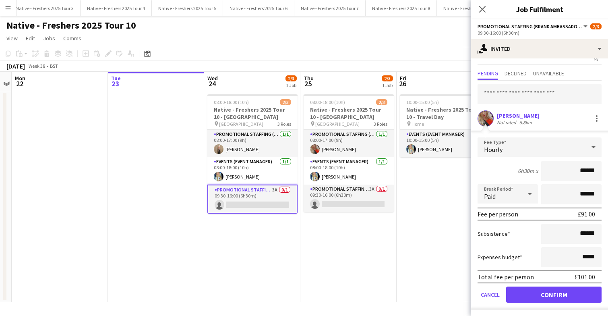
scroll to position [15, 0]
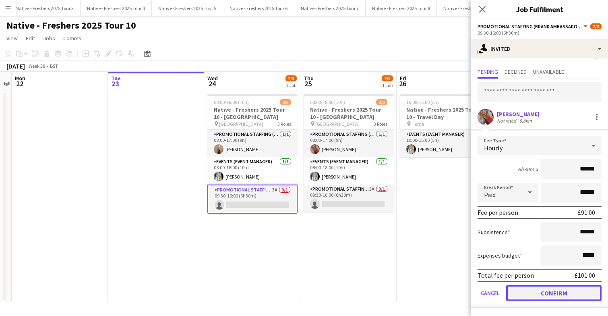
click at [543, 292] on button "Confirm" at bounding box center [553, 293] width 95 height 16
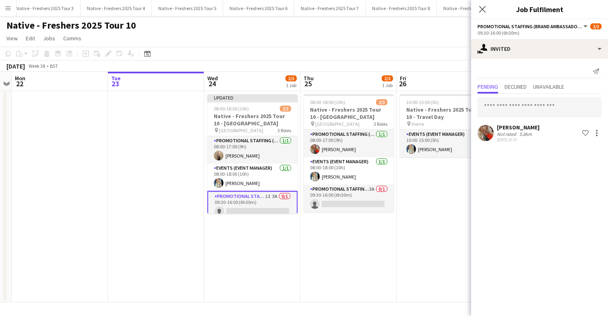
click at [326, 213] on app-date-cell "08:00-18:00 (10h) 2/3 Native - Freshers 2025 Tour 10 - [GEOGRAPHIC_DATA] pin Sw…" at bounding box center [348, 196] width 96 height 211
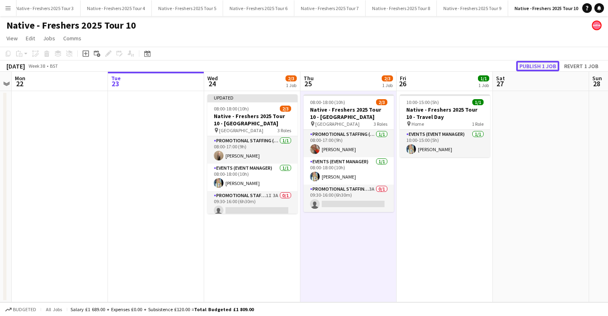
click at [540, 62] on button "Publish 1 job" at bounding box center [537, 66] width 43 height 10
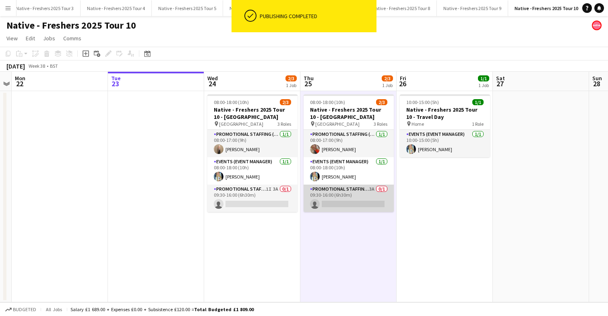
click at [359, 193] on app-card-role "Promotional Staffing (Brand Ambassadors) 3A 0/1 09:30-16:00 (6h30m) single-neut…" at bounding box center [349, 197] width 90 height 27
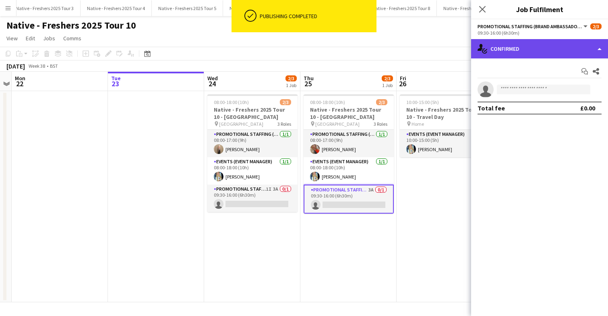
click at [538, 56] on div "single-neutral-actions-check-2 Confirmed" at bounding box center [539, 48] width 137 height 19
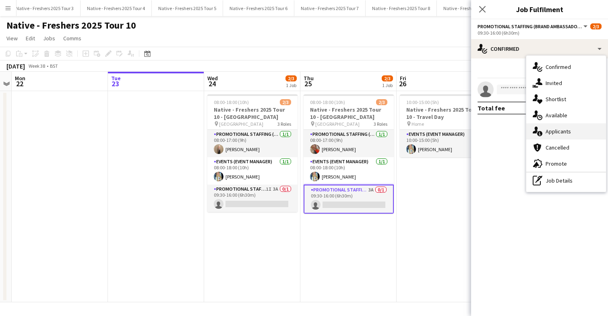
click at [564, 129] on span "Applicants" at bounding box center [558, 131] width 25 height 7
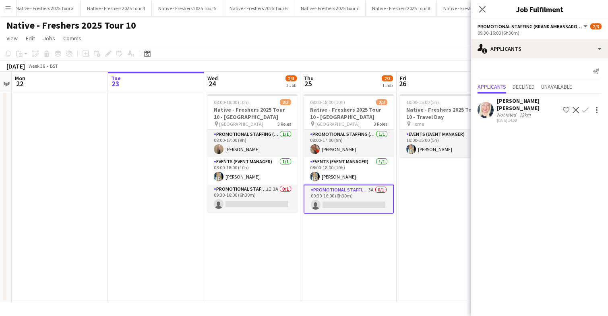
click at [487, 103] on app-user-avatar at bounding box center [486, 110] width 16 height 16
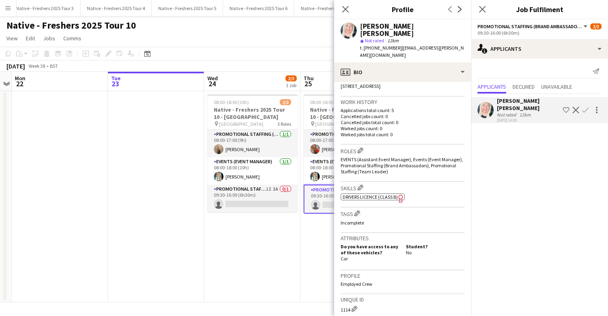
scroll to position [186, 0]
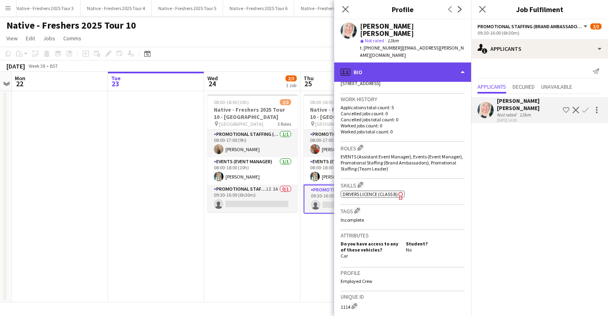
click at [434, 62] on div "profile Bio" at bounding box center [402, 71] width 137 height 19
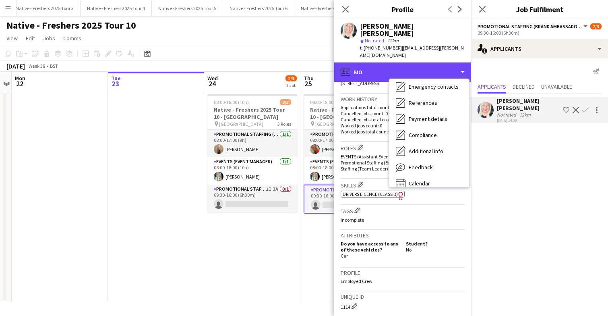
scroll to position [76, 0]
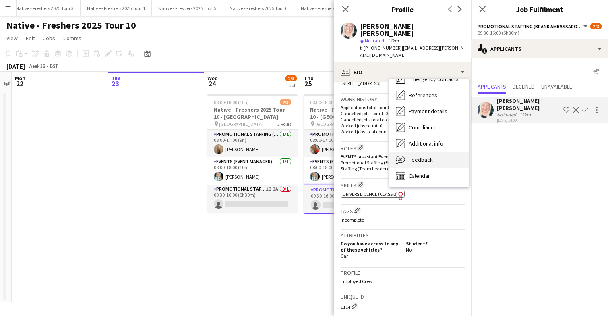
click at [432, 151] on div "Feedback Feedback" at bounding box center [429, 159] width 80 height 16
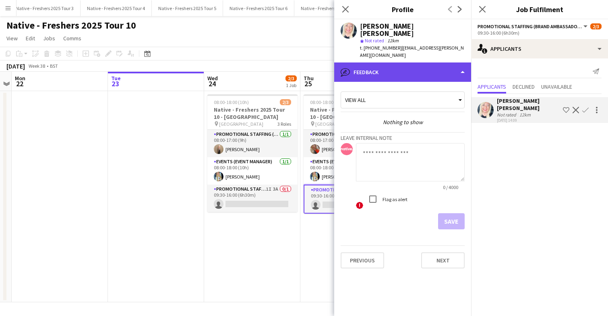
click at [425, 62] on div "bubble-pencil Feedback" at bounding box center [402, 71] width 137 height 19
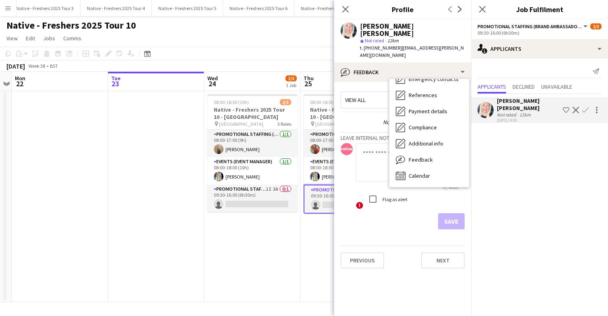
click at [587, 107] on app-icon "Confirm" at bounding box center [585, 110] width 6 height 6
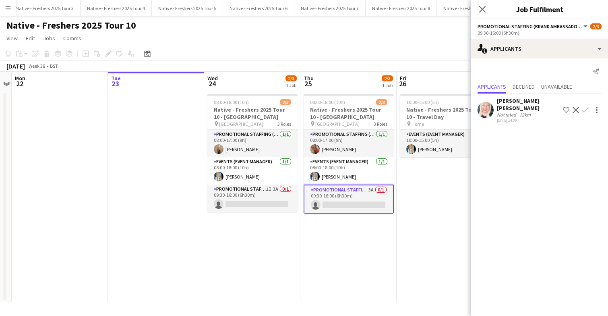
click at [582, 108] on app-icon "Confirm" at bounding box center [585, 110] width 6 height 6
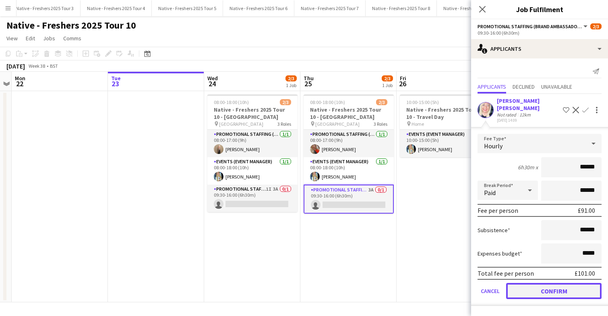
click at [535, 284] on button "Confirm" at bounding box center [553, 291] width 95 height 16
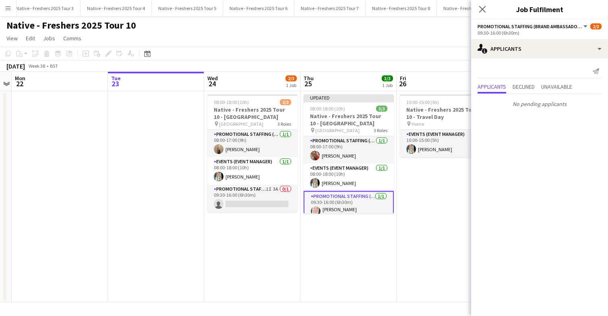
click at [386, 249] on app-date-cell "Updated 08:00-18:00 (10h) 3/3 Native - Freshers 2025 Tour 10 - [GEOGRAPHIC_DATA…" at bounding box center [348, 196] width 96 height 211
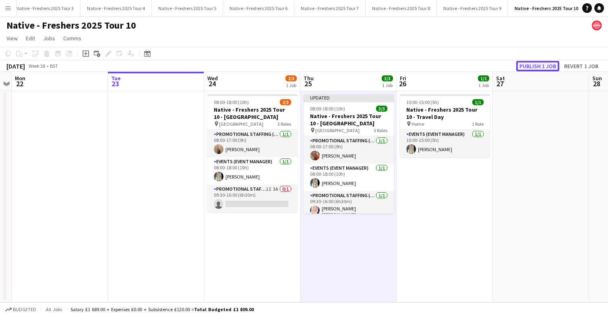
click at [537, 67] on button "Publish 1 job" at bounding box center [537, 66] width 43 height 10
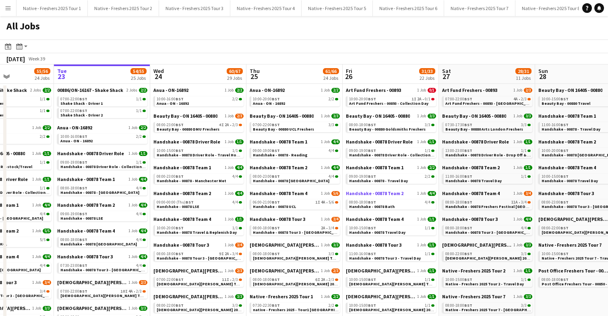
scroll to position [0, 239]
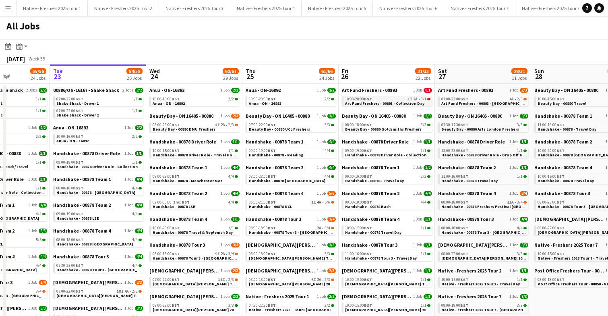
click at [390, 103] on span "Art Fund Freshers - 00893 - Collection Day" at bounding box center [384, 103] width 79 height 5
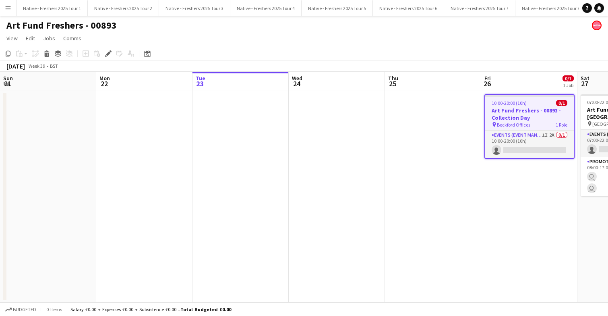
scroll to position [0, 277]
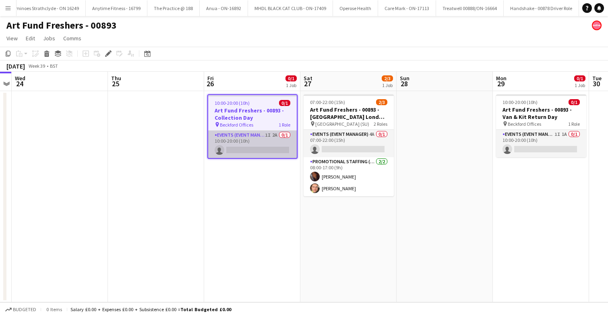
click at [262, 152] on app-card-role "Events (Event Manager) 1I 2A 0/1 10:00-20:00 (10h) single-neutral-actions" at bounding box center [252, 143] width 89 height 27
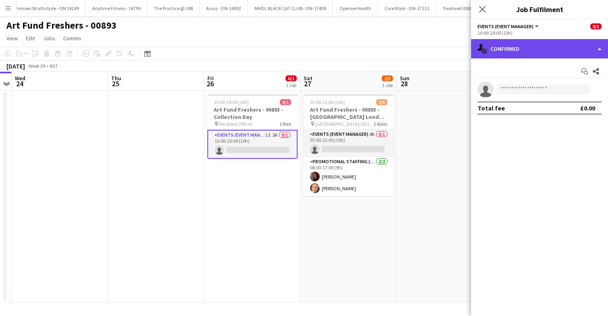
click at [543, 48] on div "single-neutral-actions-check-2 Confirmed" at bounding box center [539, 48] width 137 height 19
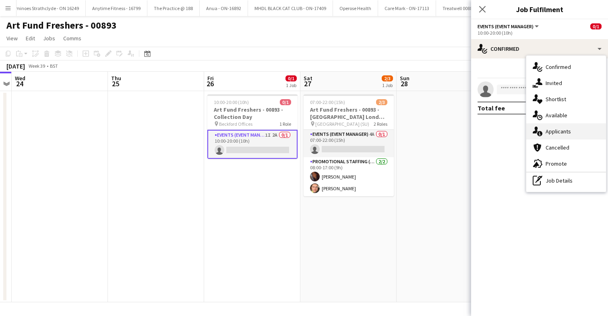
click at [560, 132] on span "Applicants" at bounding box center [558, 131] width 25 height 7
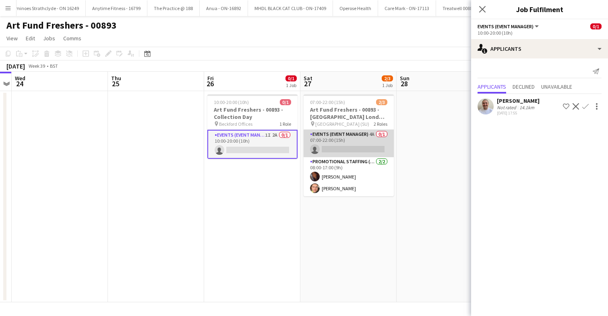
click at [367, 131] on app-card-role "Events (Event Manager) 4A 0/1 07:00-22:00 (15h) single-neutral-actions" at bounding box center [349, 143] width 90 height 27
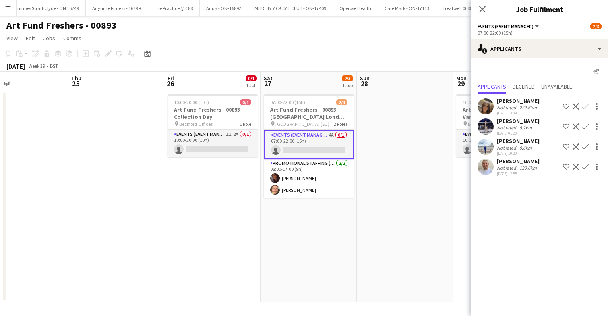
scroll to position [0, 318]
click at [485, 126] on app-user-avatar at bounding box center [486, 126] width 16 height 16
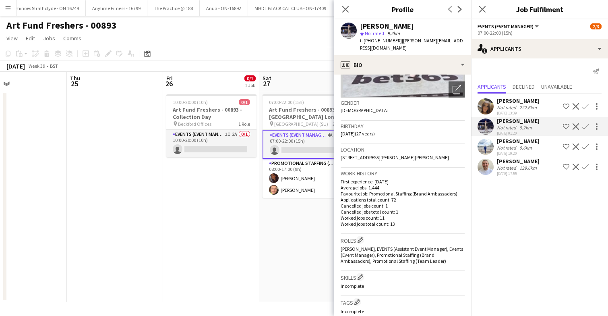
scroll to position [0, 0]
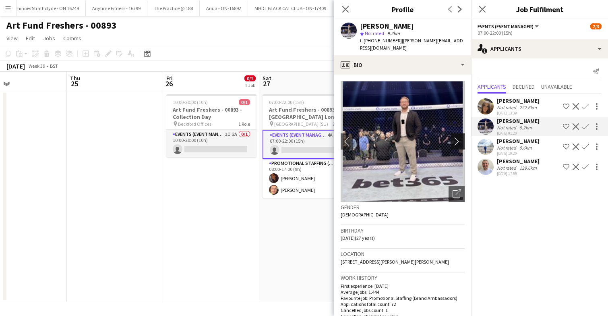
click at [457, 137] on app-icon "chevron-right" at bounding box center [459, 141] width 12 height 8
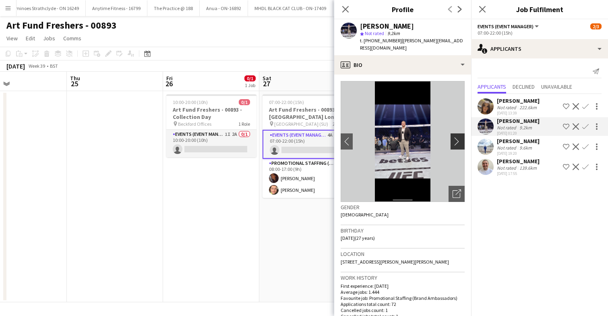
click at [457, 137] on app-icon "chevron-right" at bounding box center [459, 141] width 12 height 8
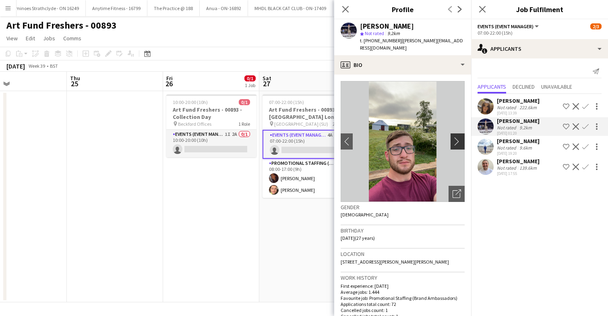
click at [457, 137] on app-icon "chevron-right" at bounding box center [459, 141] width 12 height 8
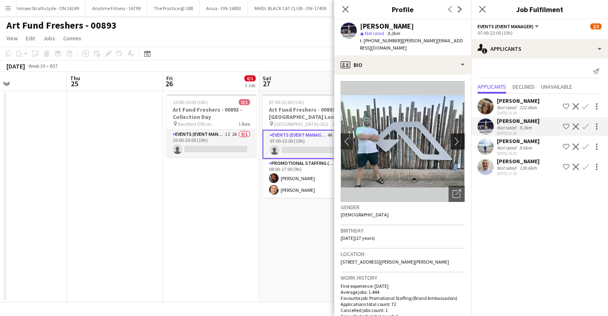
click at [457, 137] on app-icon "chevron-right" at bounding box center [459, 141] width 12 height 8
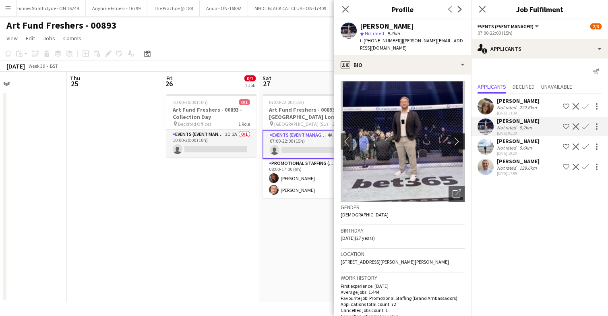
click at [457, 137] on app-icon "chevron-right" at bounding box center [459, 141] width 12 height 8
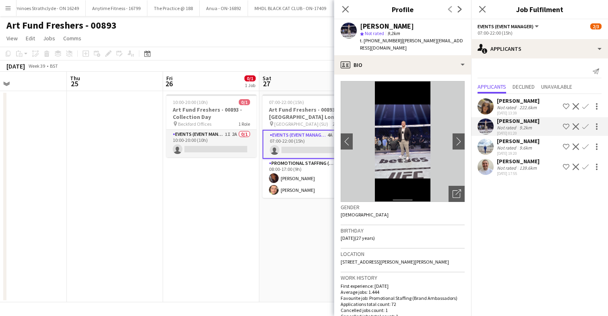
click at [482, 144] on app-user-avatar at bounding box center [486, 147] width 16 height 16
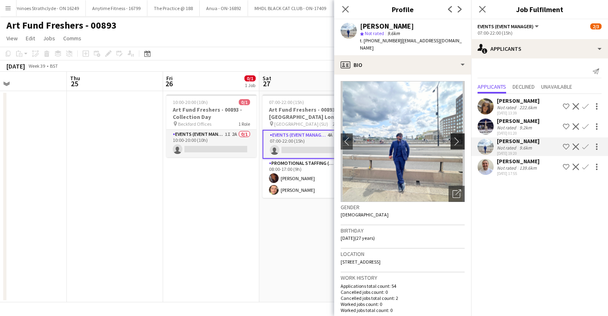
click at [456, 133] on button "chevron-right" at bounding box center [459, 141] width 16 height 16
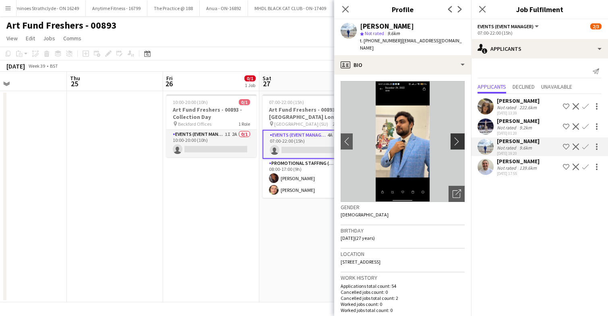
click at [457, 133] on button "chevron-right" at bounding box center [459, 141] width 16 height 16
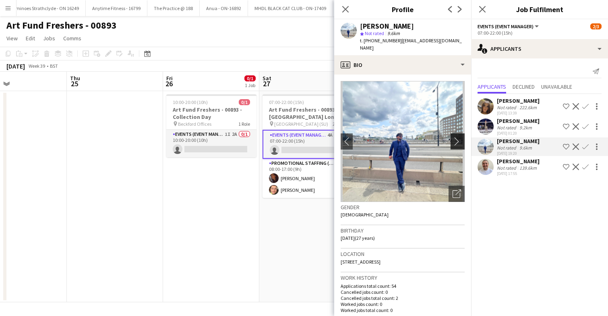
click at [457, 133] on button "chevron-right" at bounding box center [459, 141] width 16 height 16
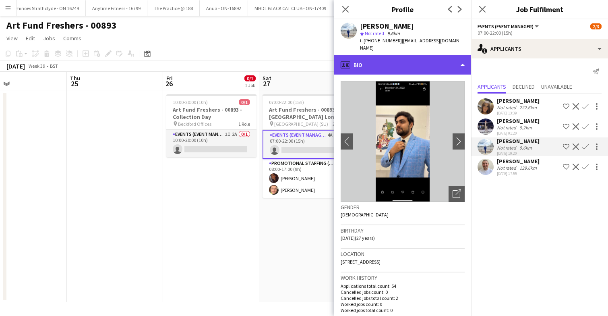
click at [429, 59] on div "profile Bio" at bounding box center [402, 64] width 137 height 19
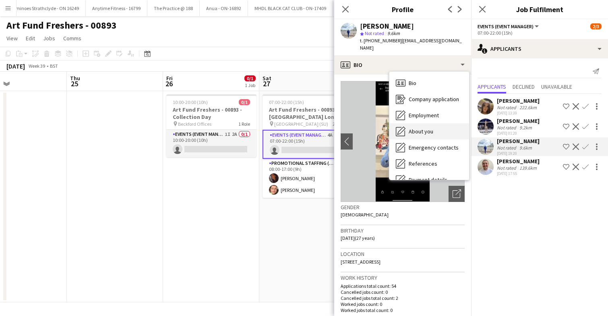
click at [432, 128] on span "About you" at bounding box center [421, 131] width 25 height 7
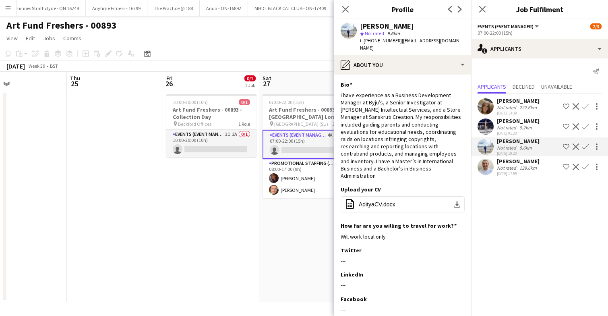
click at [487, 122] on app-user-avatar at bounding box center [486, 126] width 16 height 16
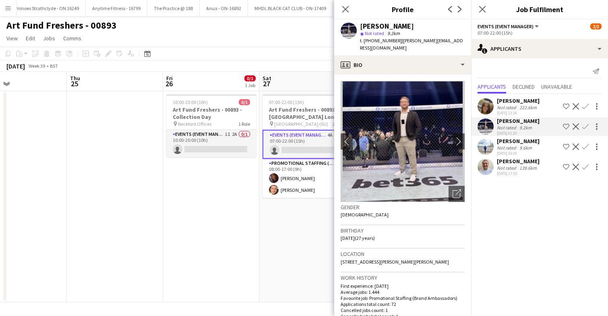
click at [484, 105] on app-user-avatar at bounding box center [486, 106] width 16 height 16
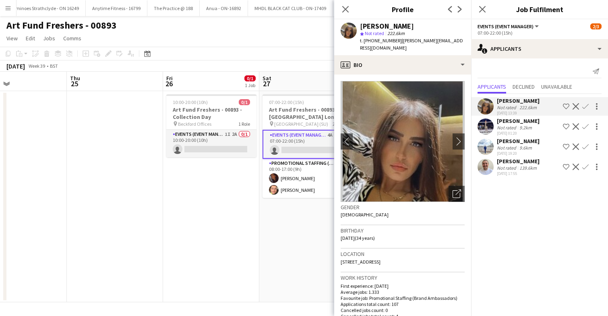
click at [487, 122] on app-user-avatar at bounding box center [486, 126] width 16 height 16
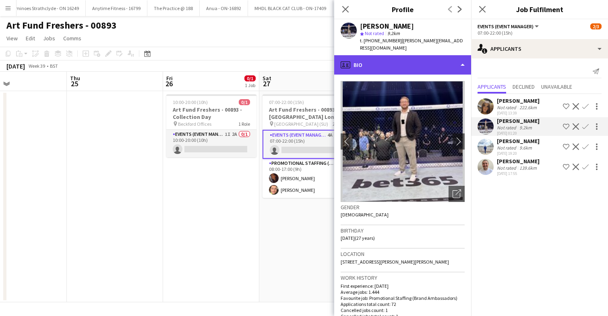
click at [434, 57] on div "profile Bio" at bounding box center [402, 64] width 137 height 19
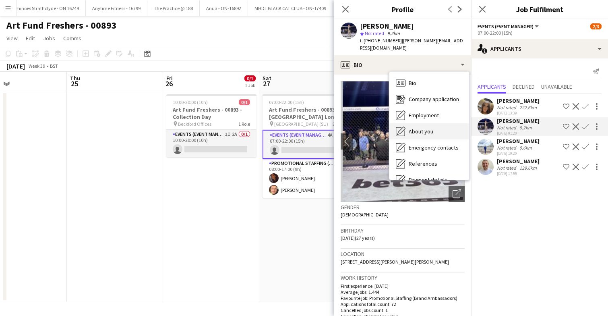
click at [436, 127] on div "About you About you" at bounding box center [429, 131] width 80 height 16
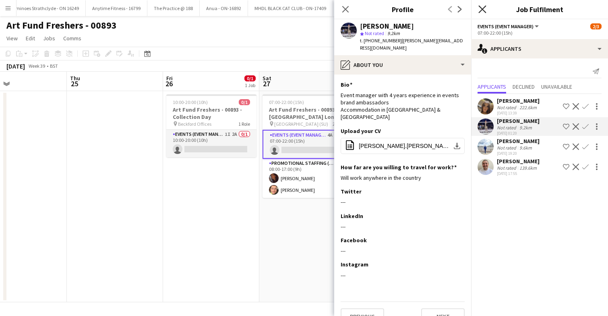
click at [483, 9] on icon "Close pop-in" at bounding box center [482, 9] width 8 height 8
